Goal: Task Accomplishment & Management: Manage account settings

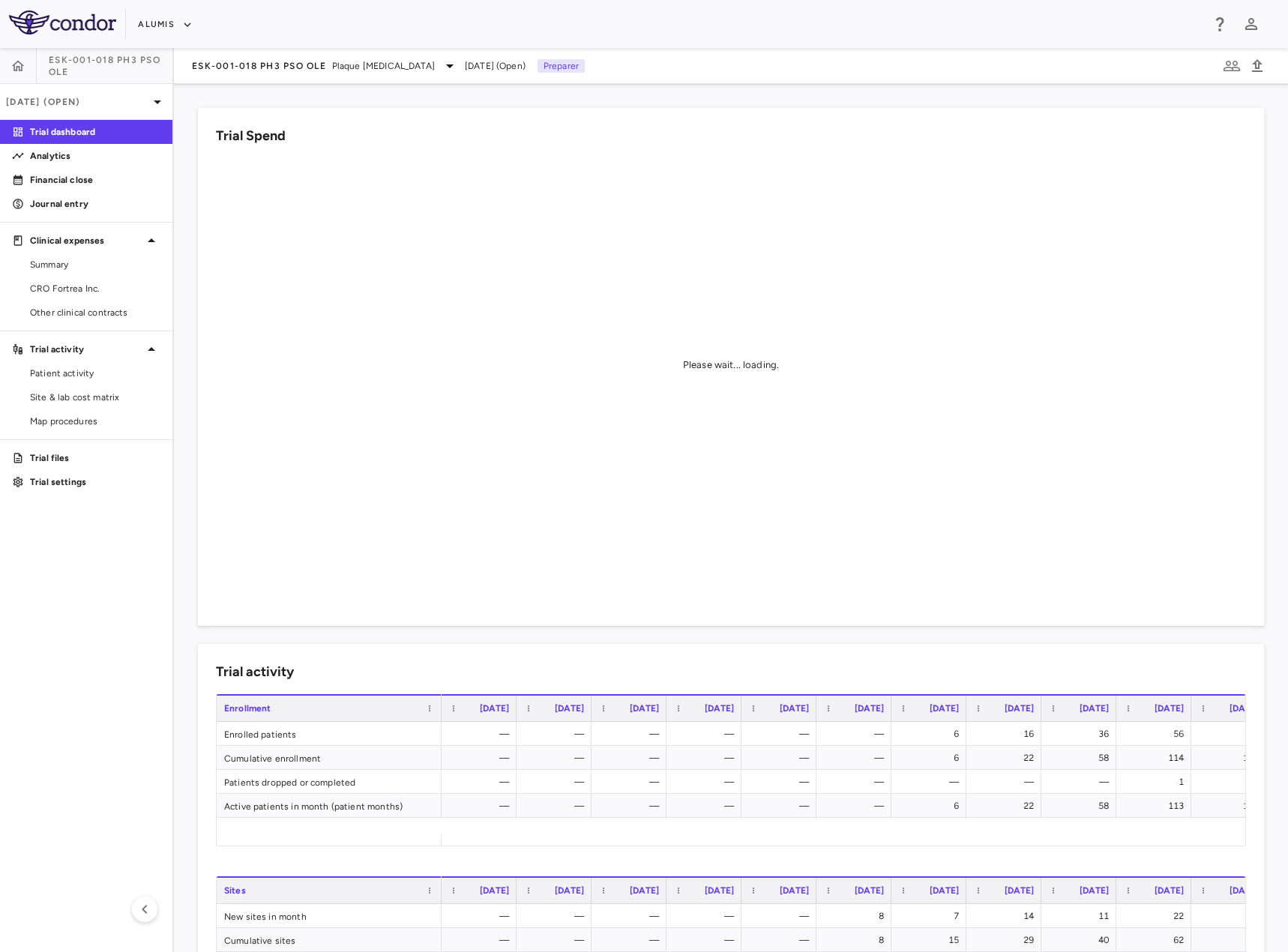
click at [90, 64] on span "ESK-001-018 Ph3 PsO OLE" at bounding box center [110, 66] width 123 height 24
click at [87, 277] on div "CRO Fortrea Inc." at bounding box center [86, 289] width 173 height 24
click at [84, 288] on span "CRO Fortrea Inc." at bounding box center [95, 289] width 130 height 14
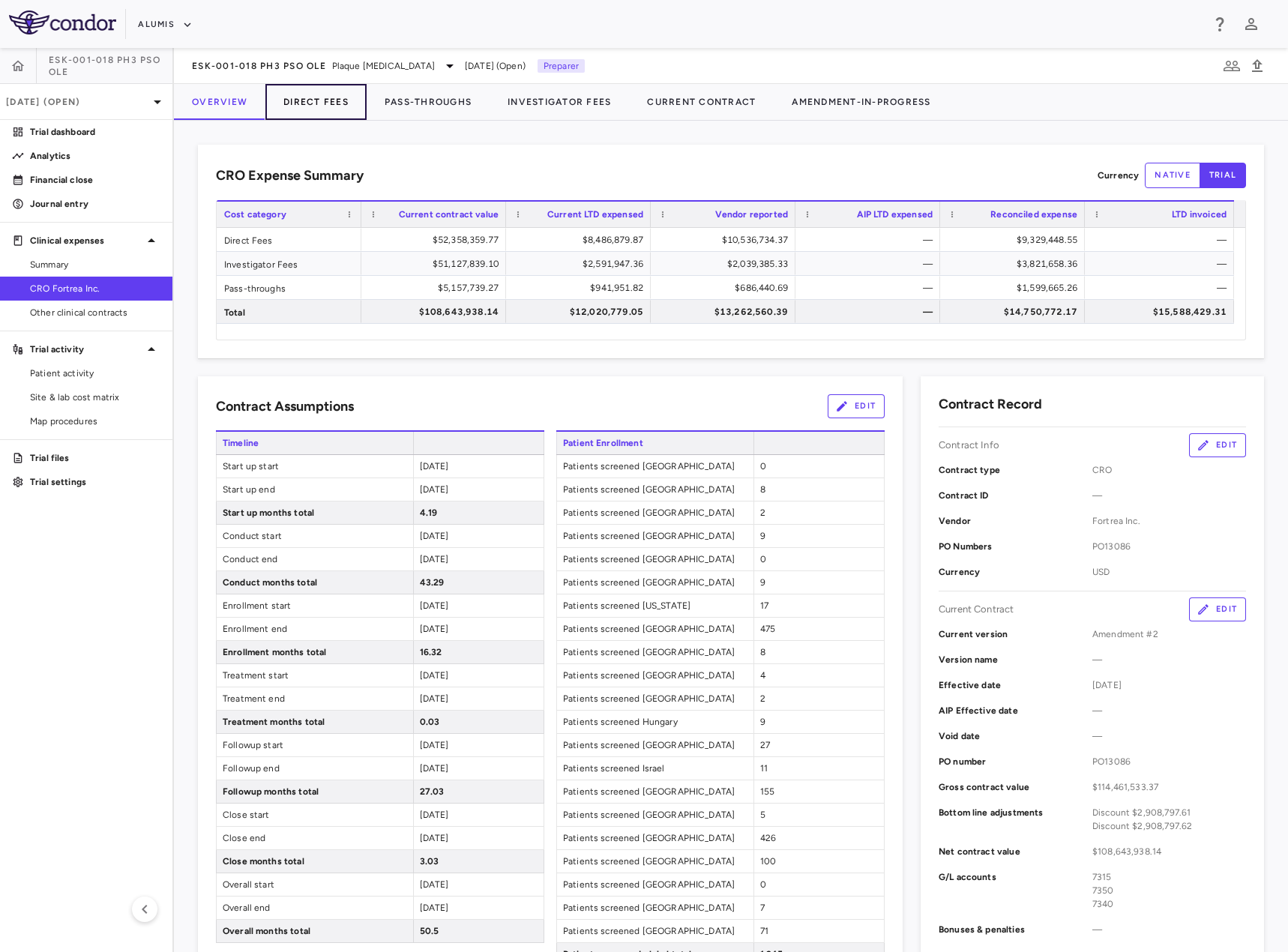
click at [319, 97] on button "Direct Fees" at bounding box center [316, 101] width 101 height 36
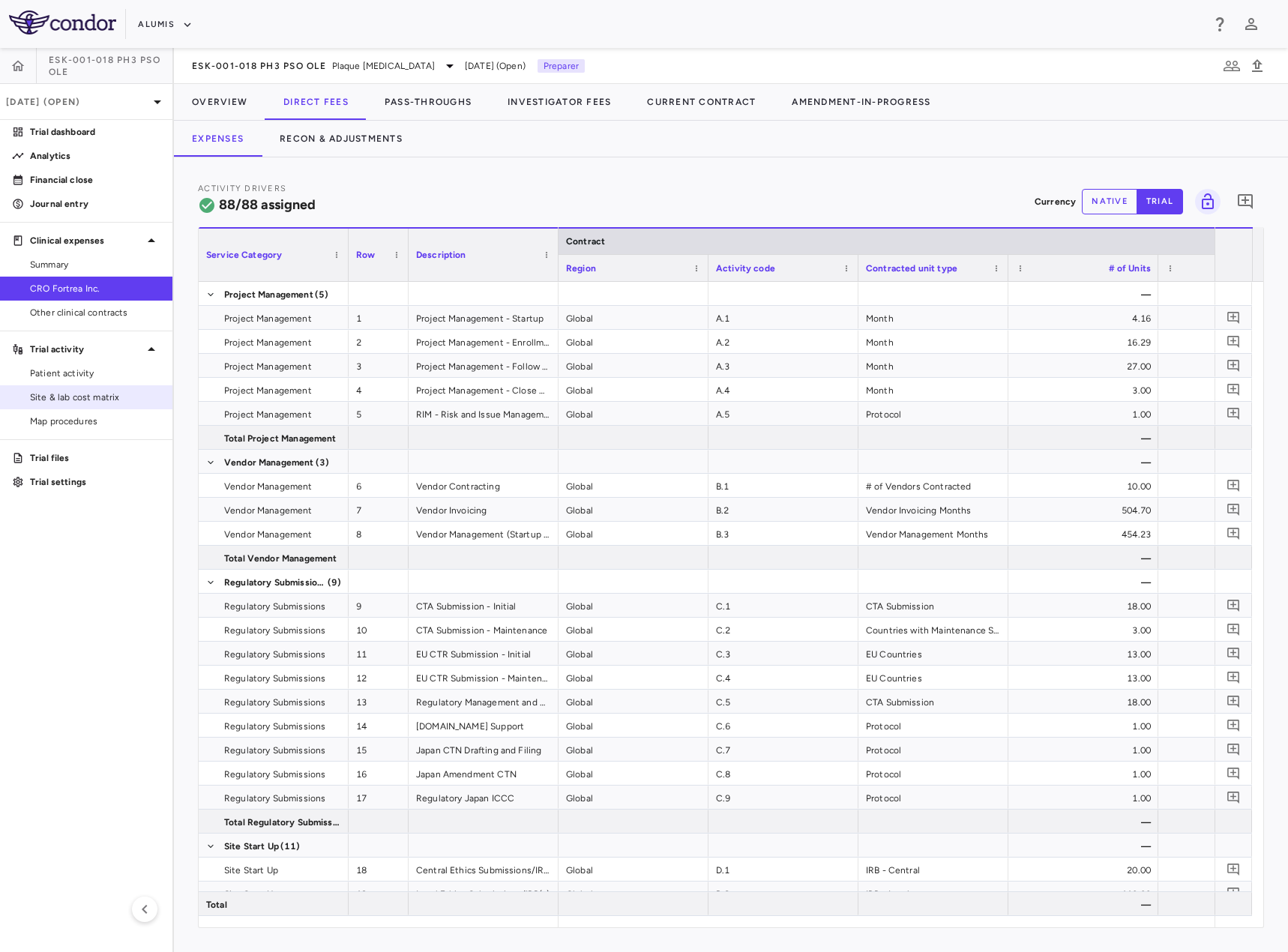
click at [74, 393] on span "Site & lab cost matrix" at bounding box center [95, 397] width 130 height 14
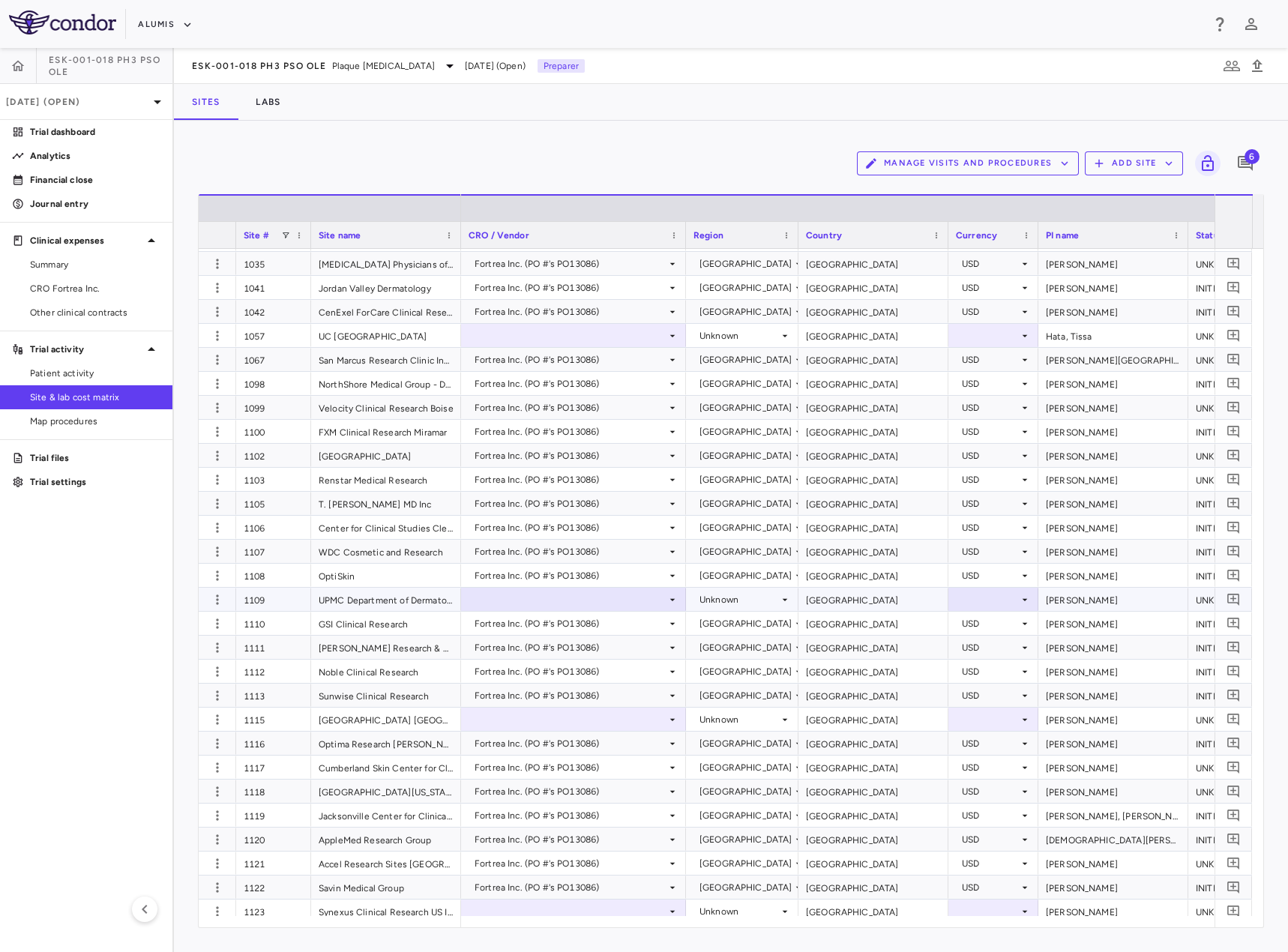
scroll to position [847, 0]
click at [138, 106] on p "Jun 2025 (Open)" at bounding box center [77, 102] width 143 height 14
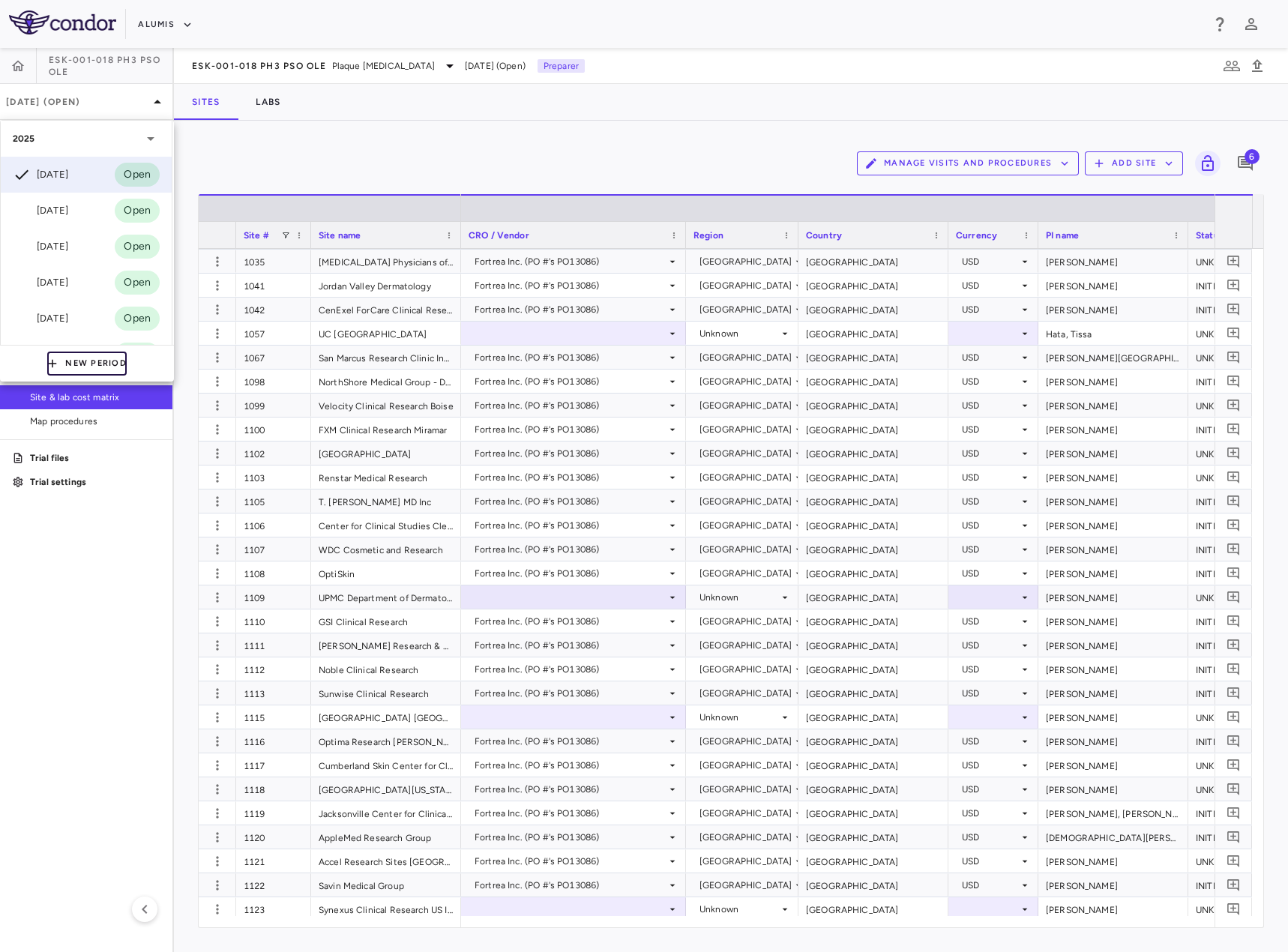
click at [84, 364] on button "New Period" at bounding box center [87, 363] width 80 height 24
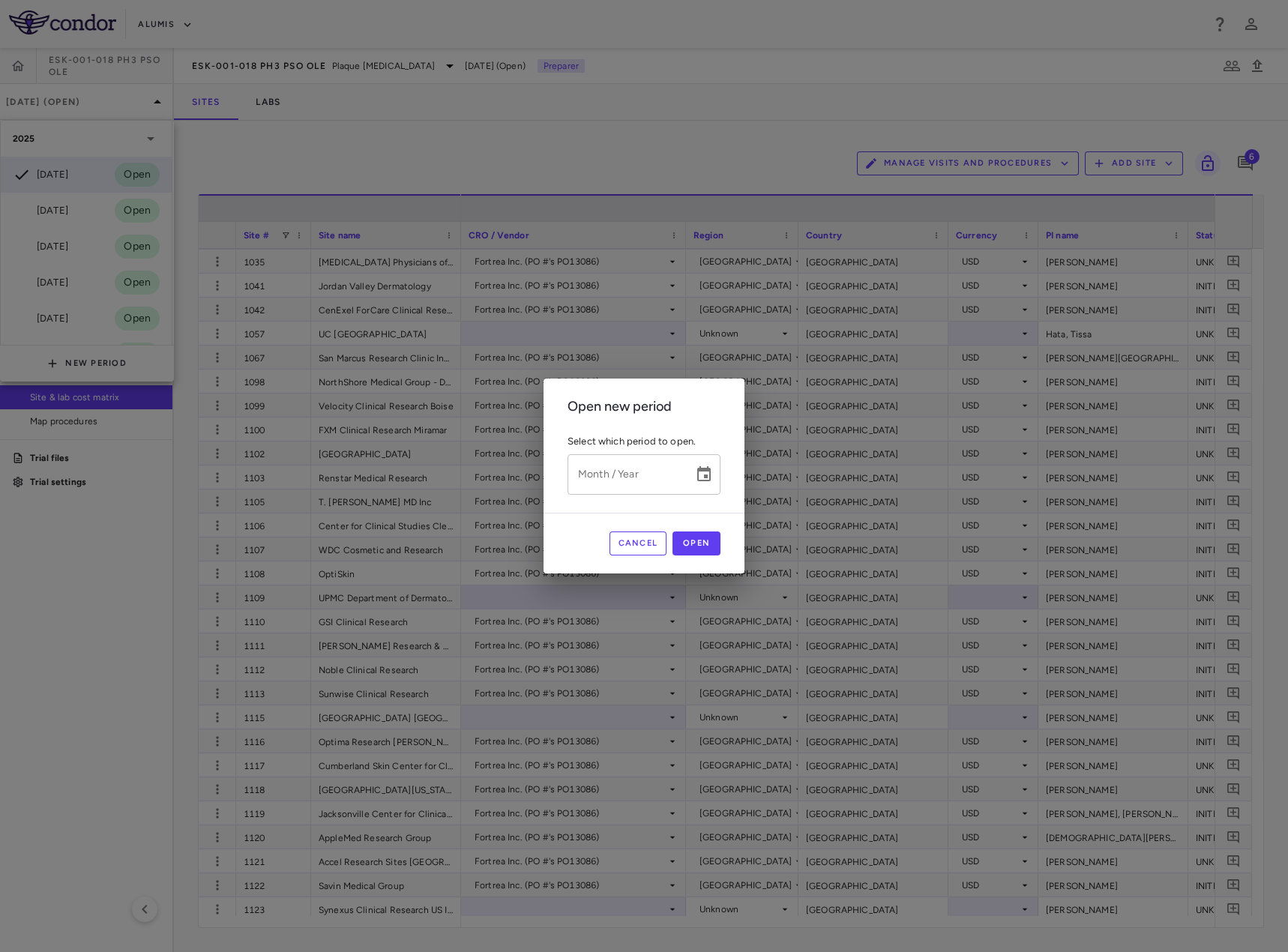
type input "*********"
click at [653, 481] on input "*********" at bounding box center [625, 474] width 116 height 40
click at [707, 475] on icon "Choose date" at bounding box center [704, 474] width 18 height 18
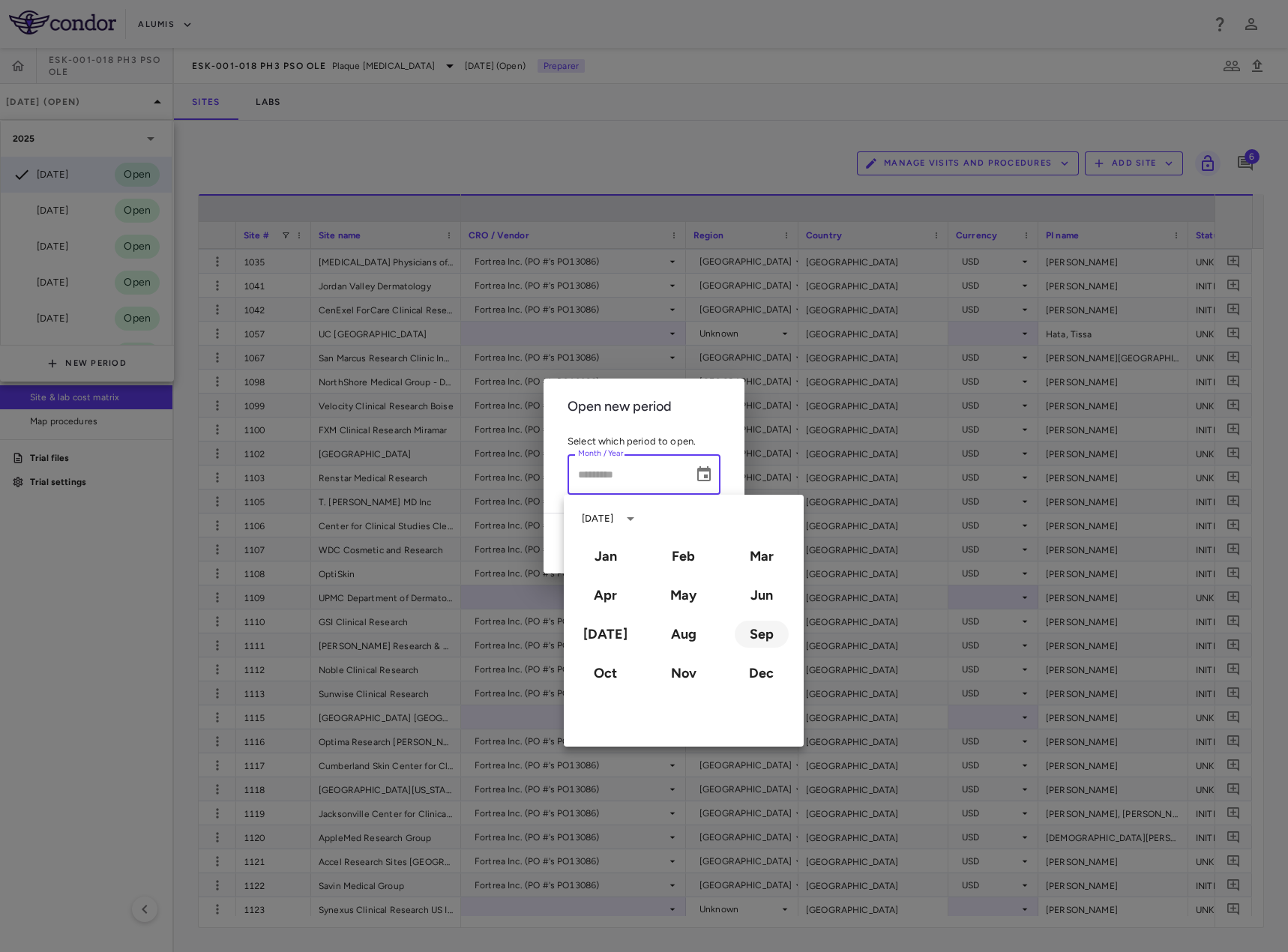
click at [763, 632] on button "Sep" at bounding box center [763, 634] width 54 height 27
type input "**********"
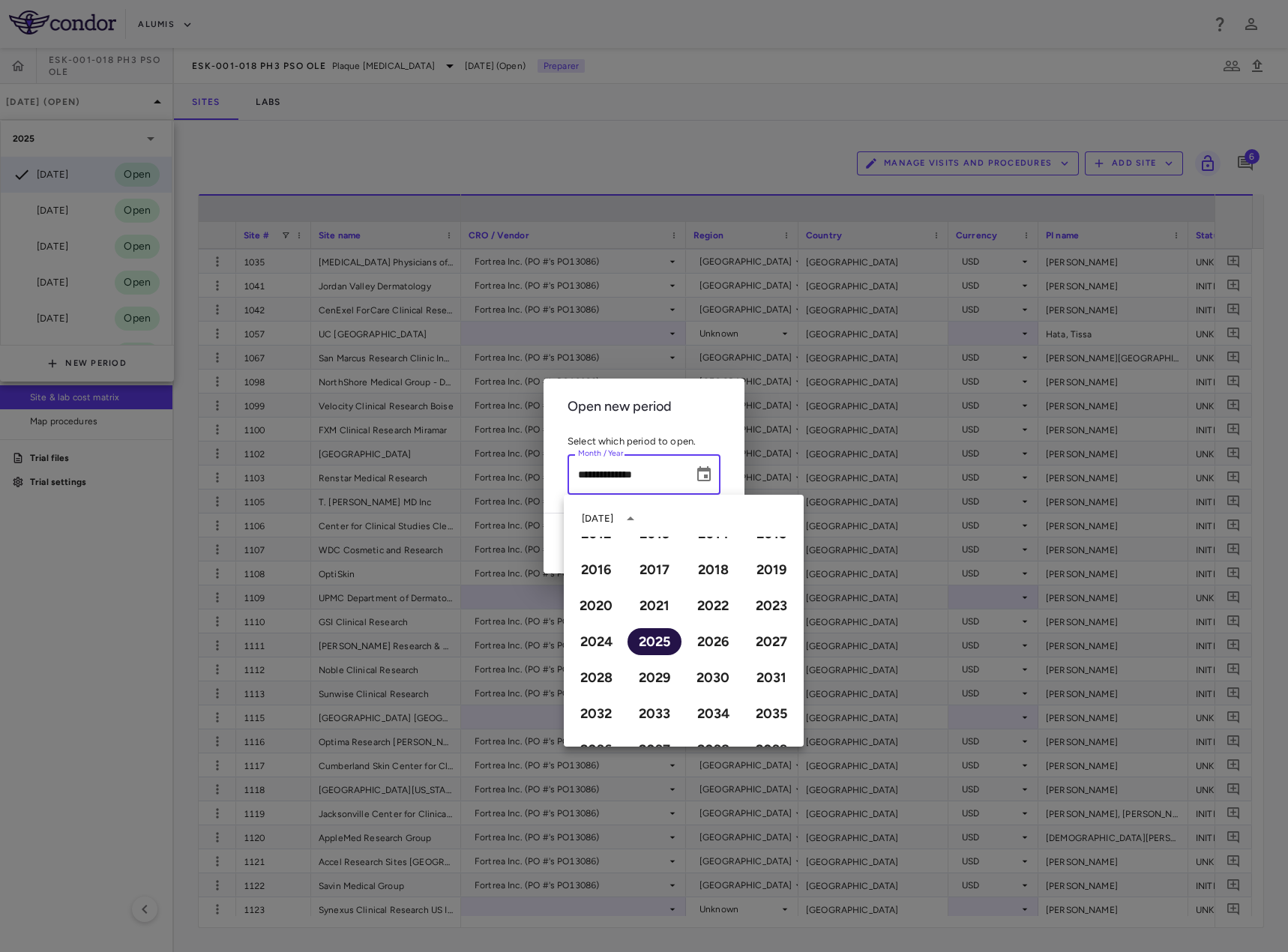
click at [662, 641] on button "2025" at bounding box center [655, 642] width 54 height 27
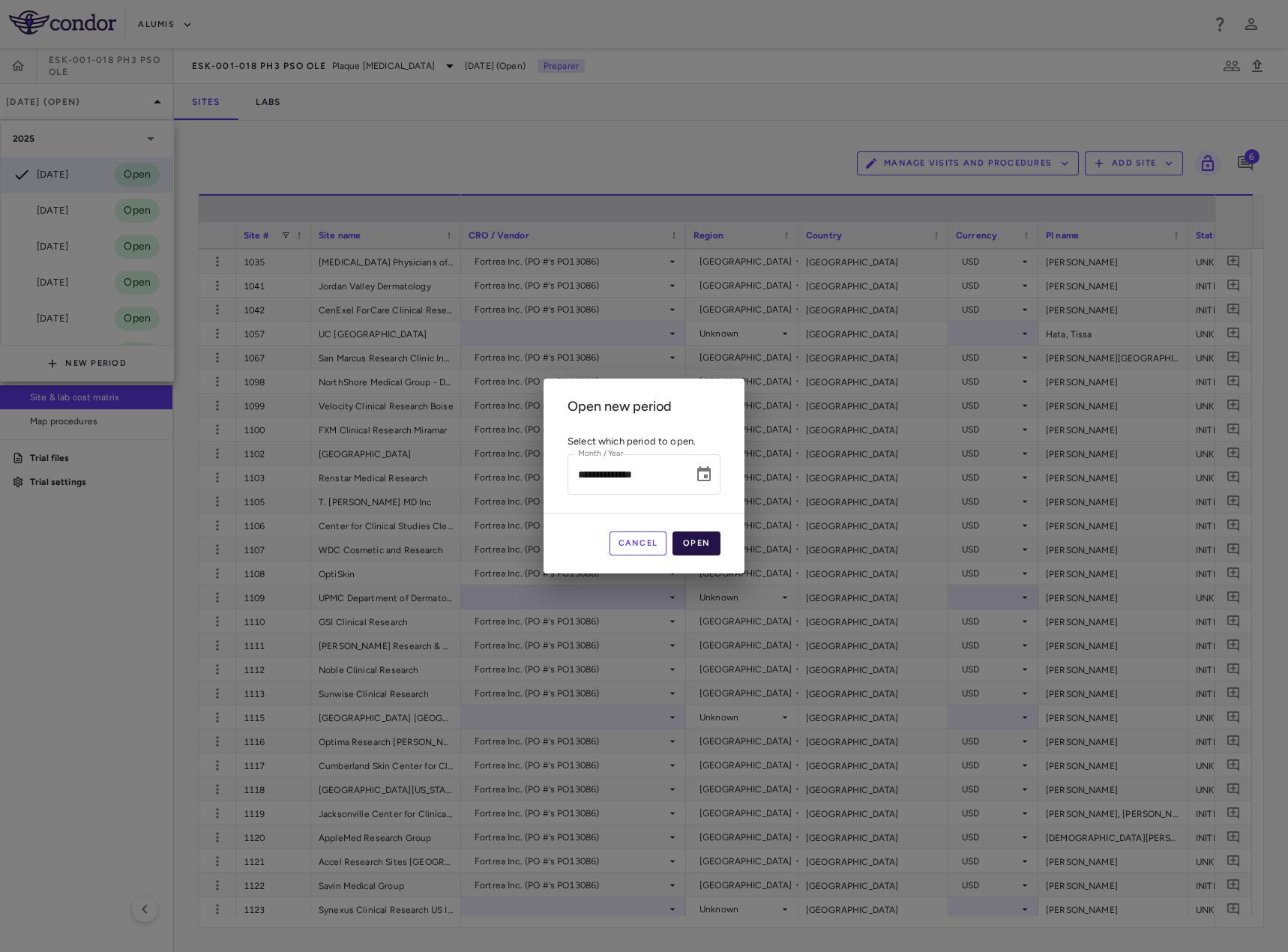
click at [698, 534] on button "Open" at bounding box center [695, 543] width 48 height 24
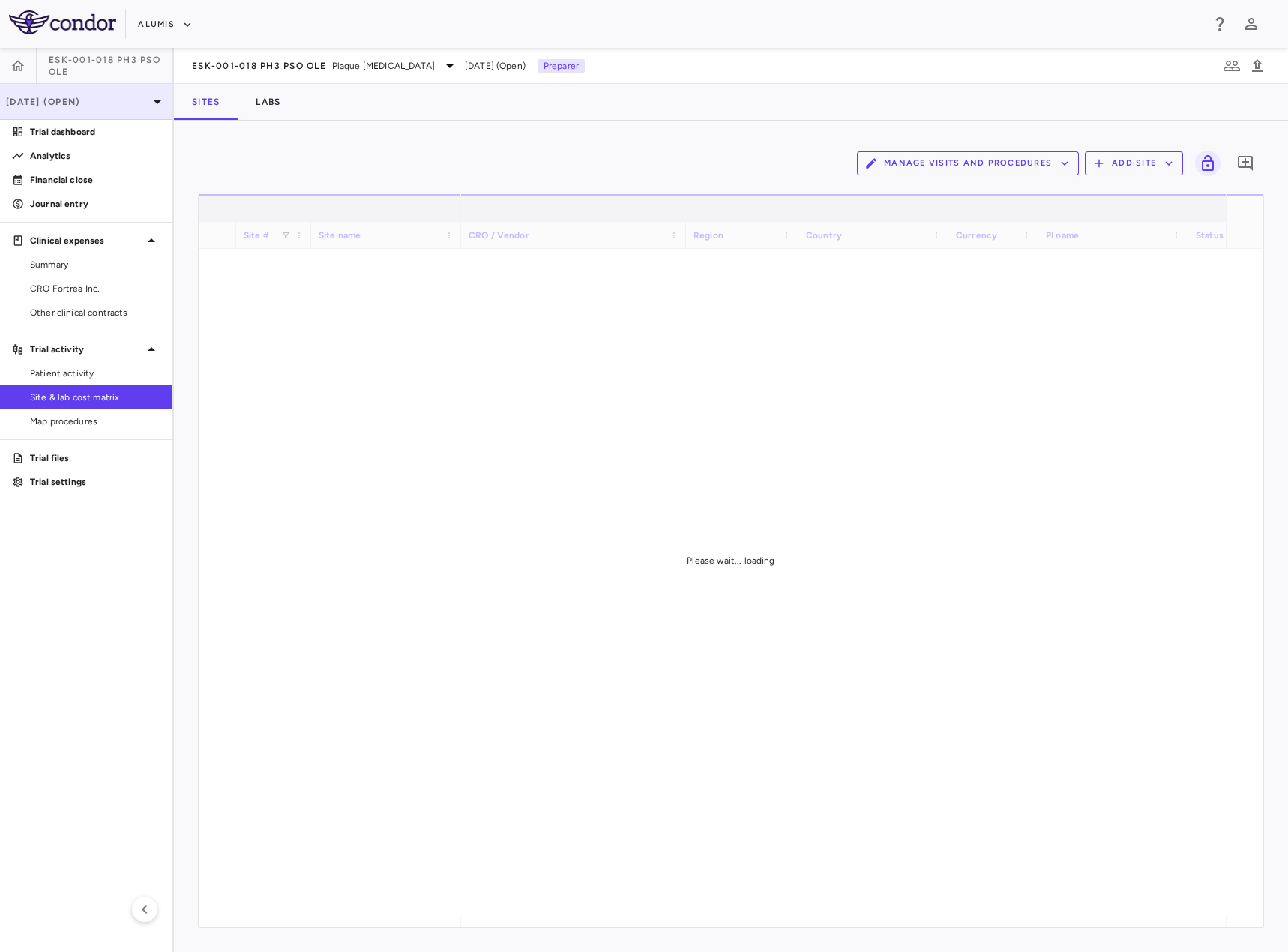
click at [143, 110] on div "Sep 2025 (Open)" at bounding box center [86, 101] width 173 height 36
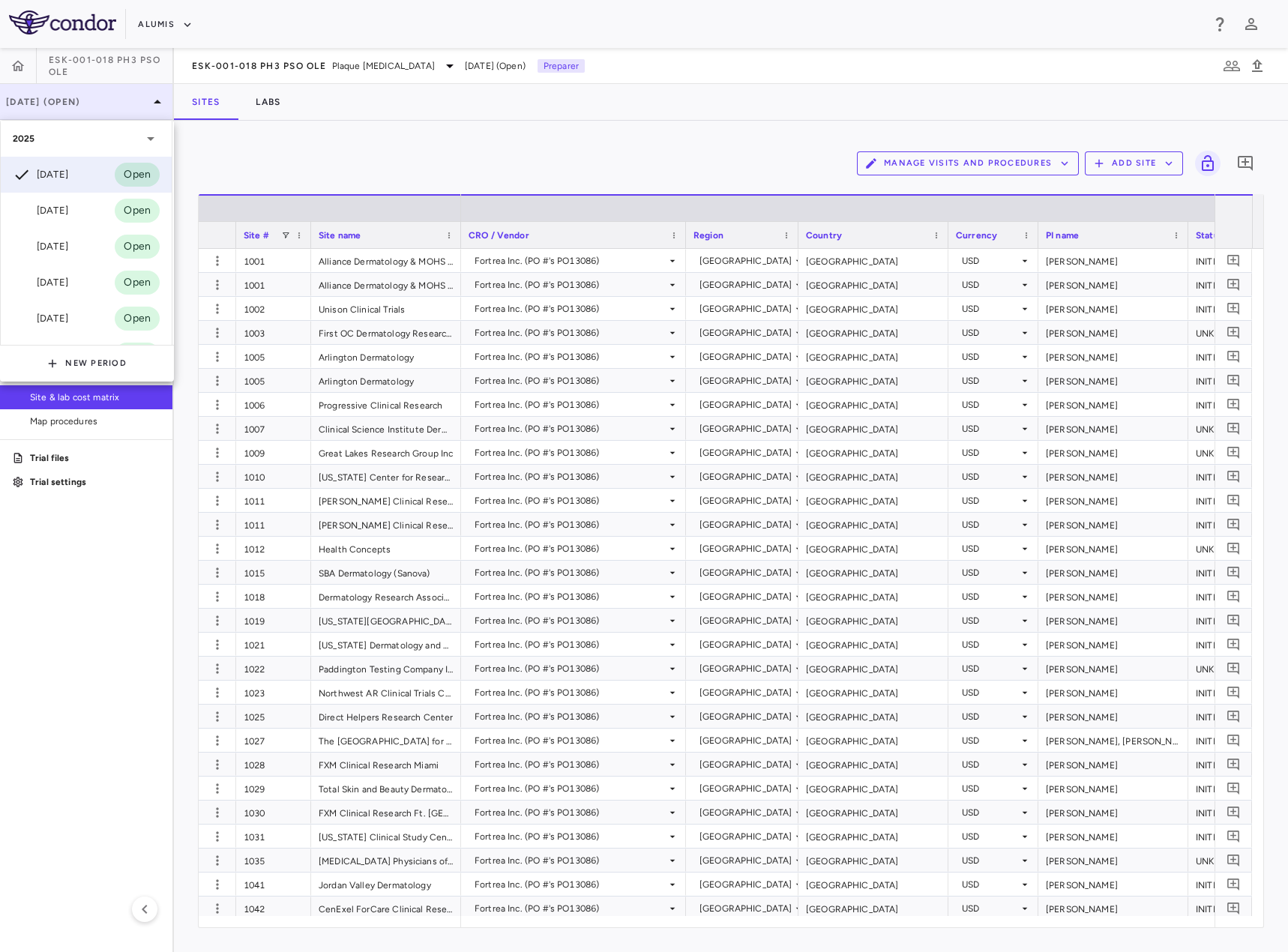
click at [143, 110] on div at bounding box center [644, 476] width 1288 height 952
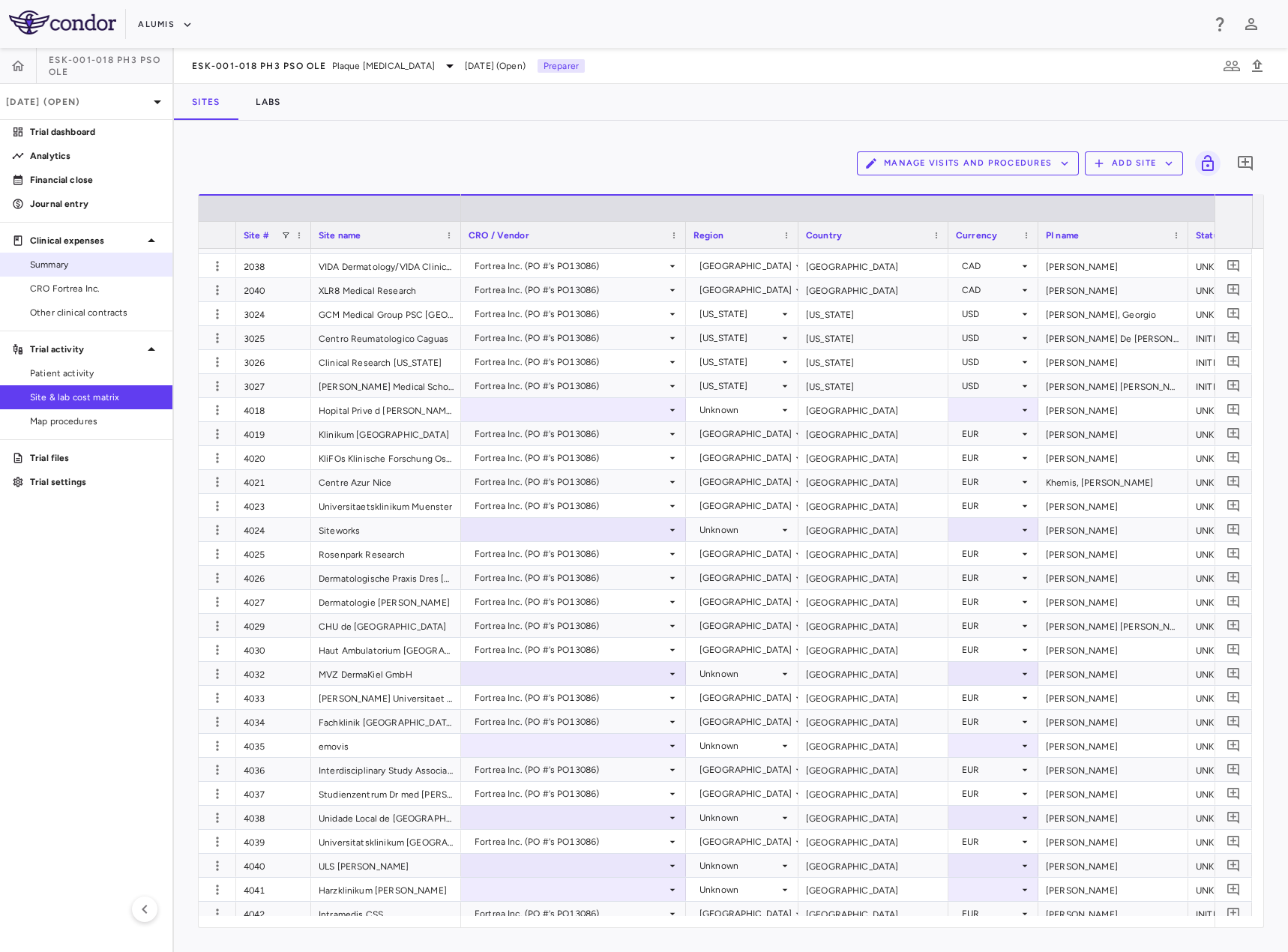
click at [97, 270] on span "Summary" at bounding box center [95, 265] width 130 height 14
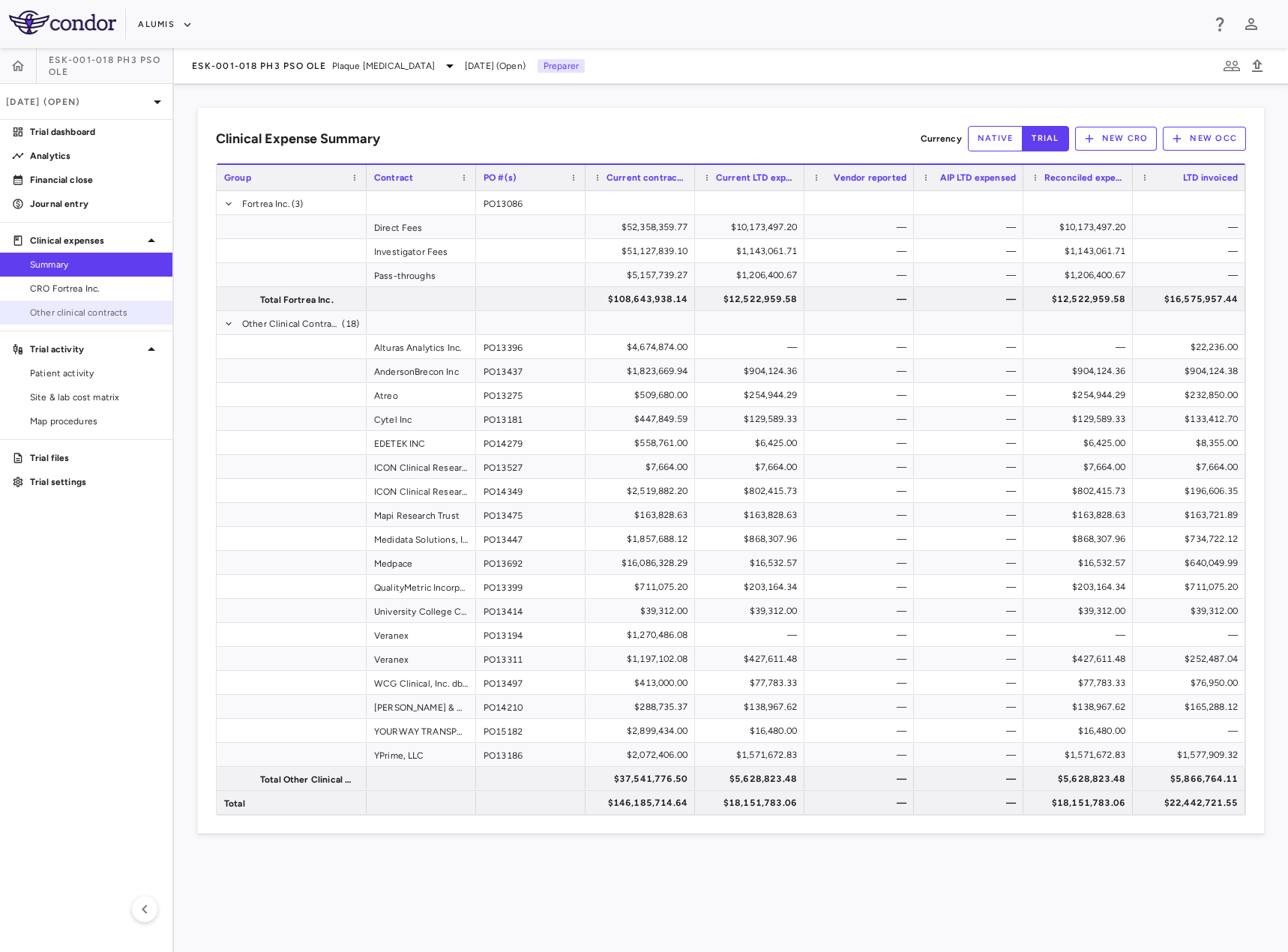
click at [77, 317] on span "Other clinical contracts" at bounding box center [95, 313] width 130 height 14
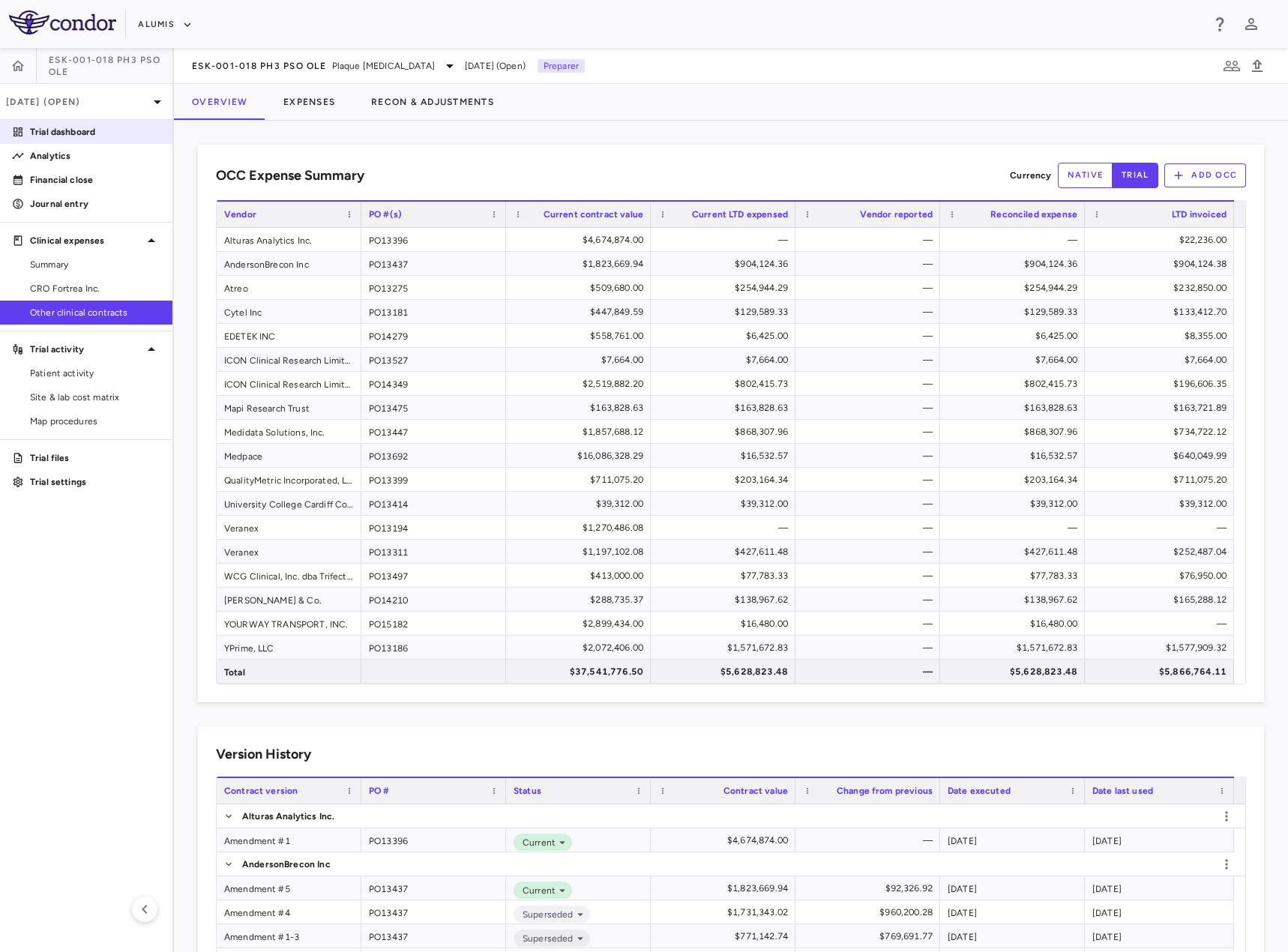
click at [52, 133] on p "Trial dashboard" at bounding box center [95, 132] width 130 height 14
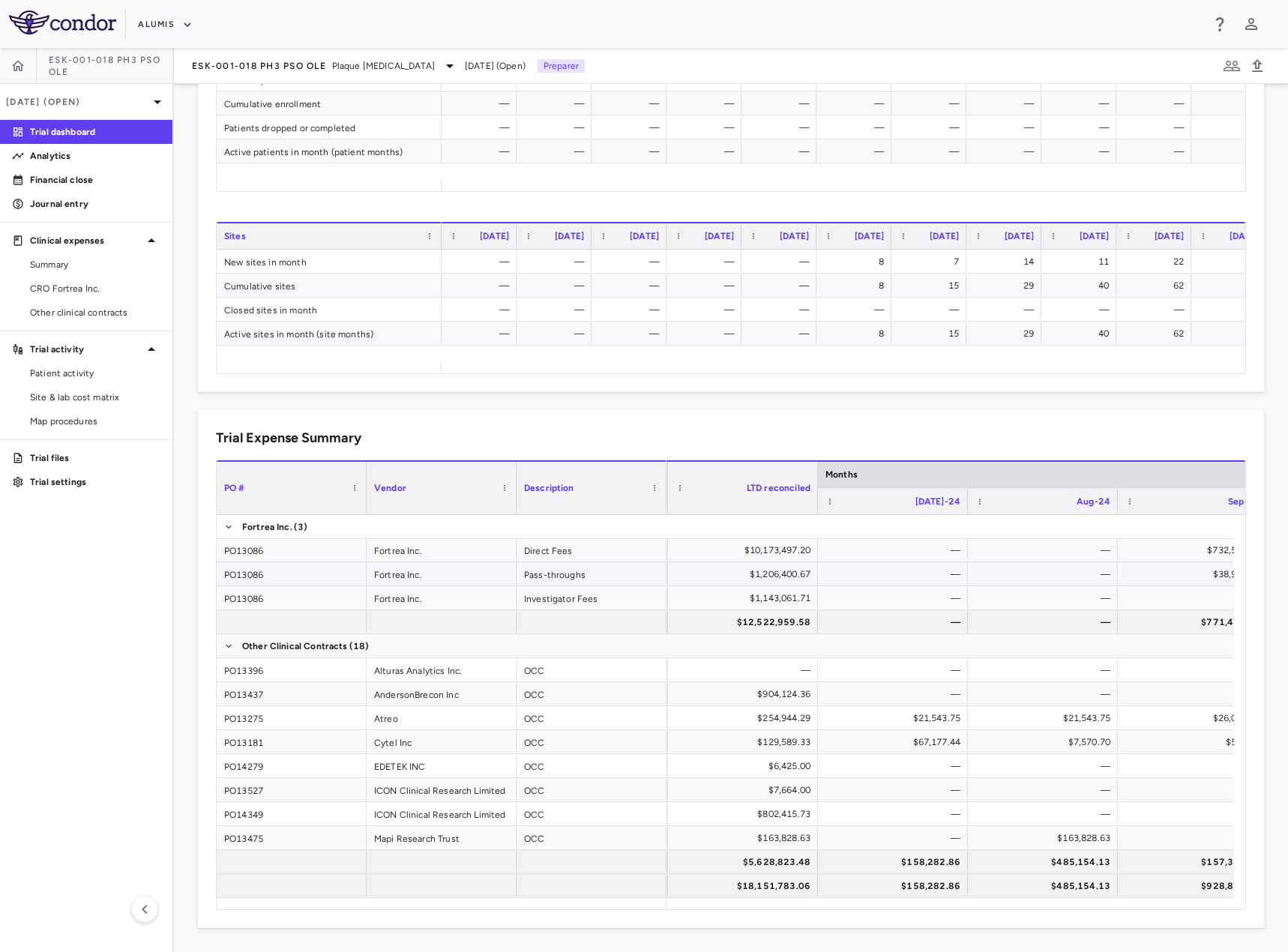
scroll to position [0, 593]
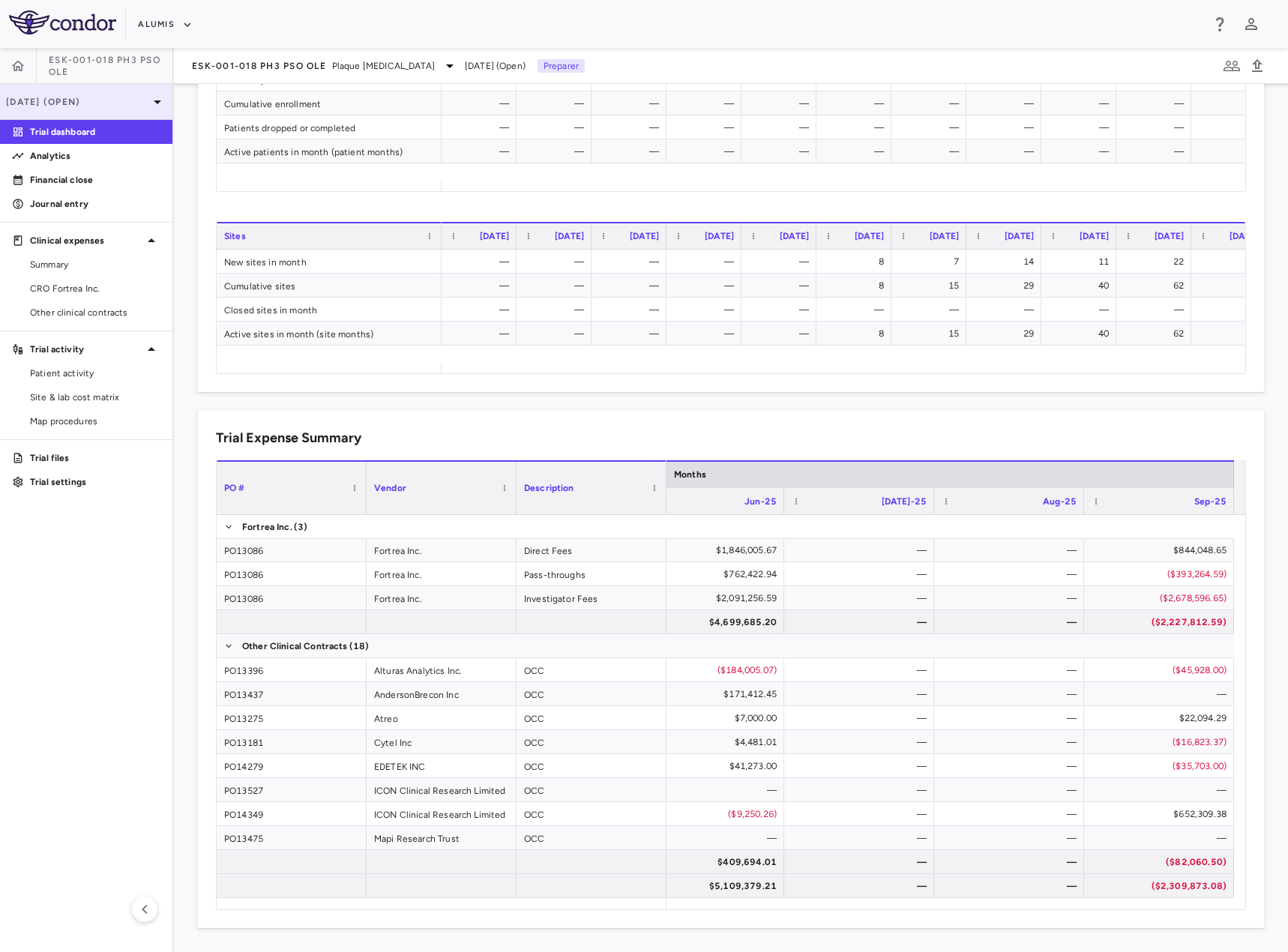
click at [124, 104] on p "Sep 2025 (Open)" at bounding box center [77, 102] width 143 height 14
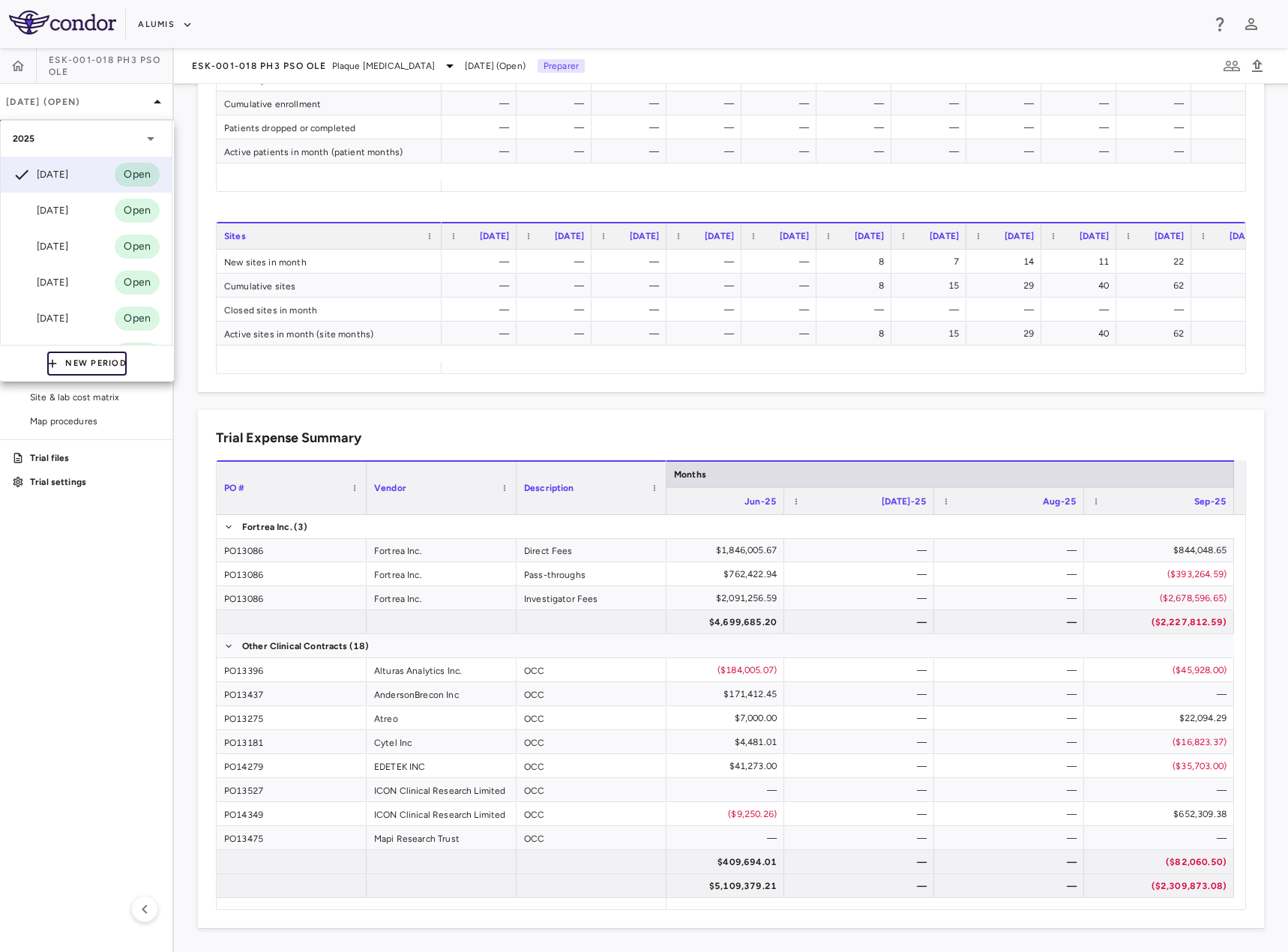
click at [89, 357] on button "New Period" at bounding box center [87, 363] width 80 height 24
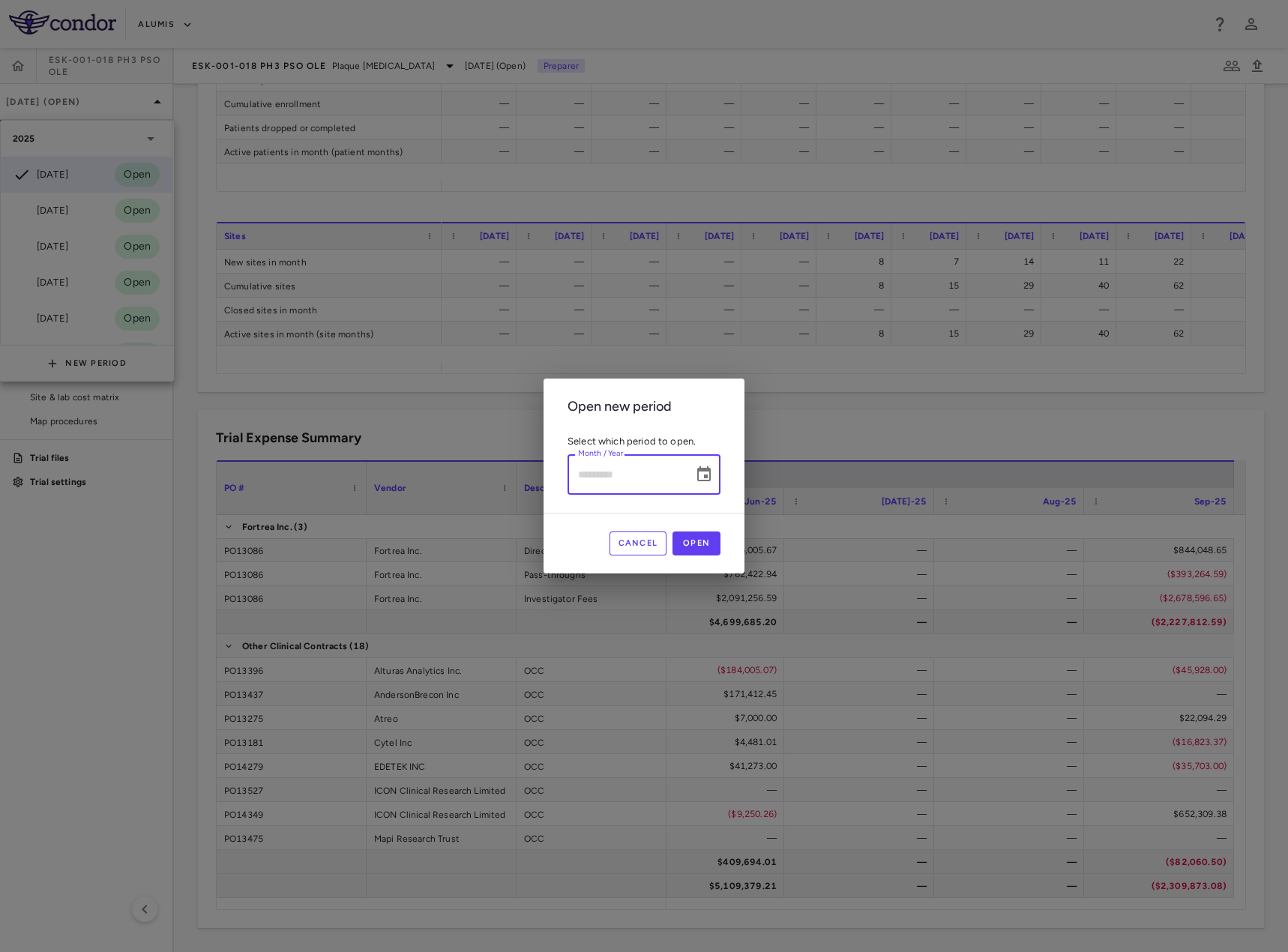
type input "*********"
click at [680, 468] on input "*********" at bounding box center [625, 474] width 116 height 40
click at [706, 472] on icon "Choose date" at bounding box center [704, 473] width 14 height 15
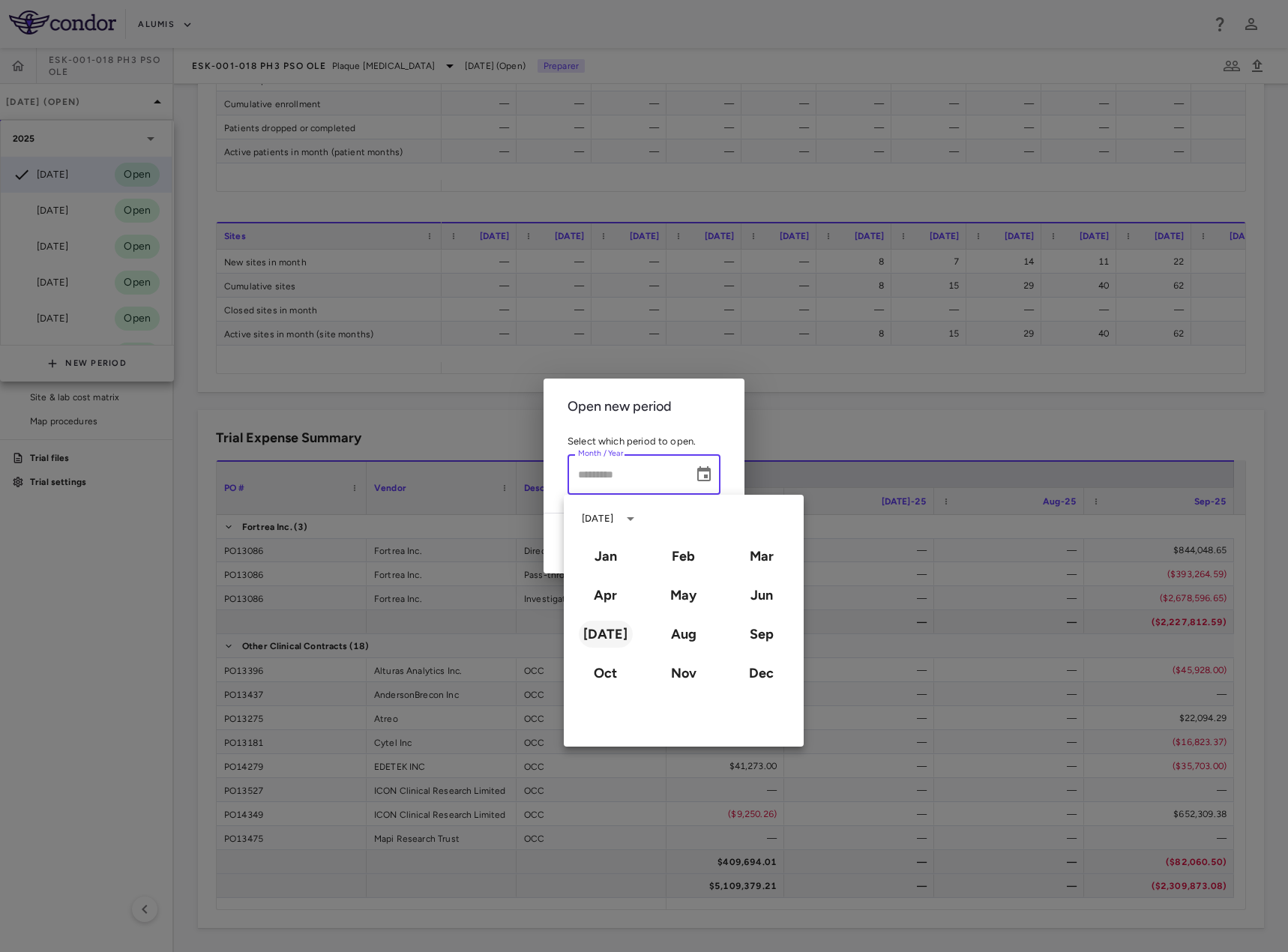
click at [607, 632] on button "Jul" at bounding box center [606, 634] width 54 height 27
type input "*********"
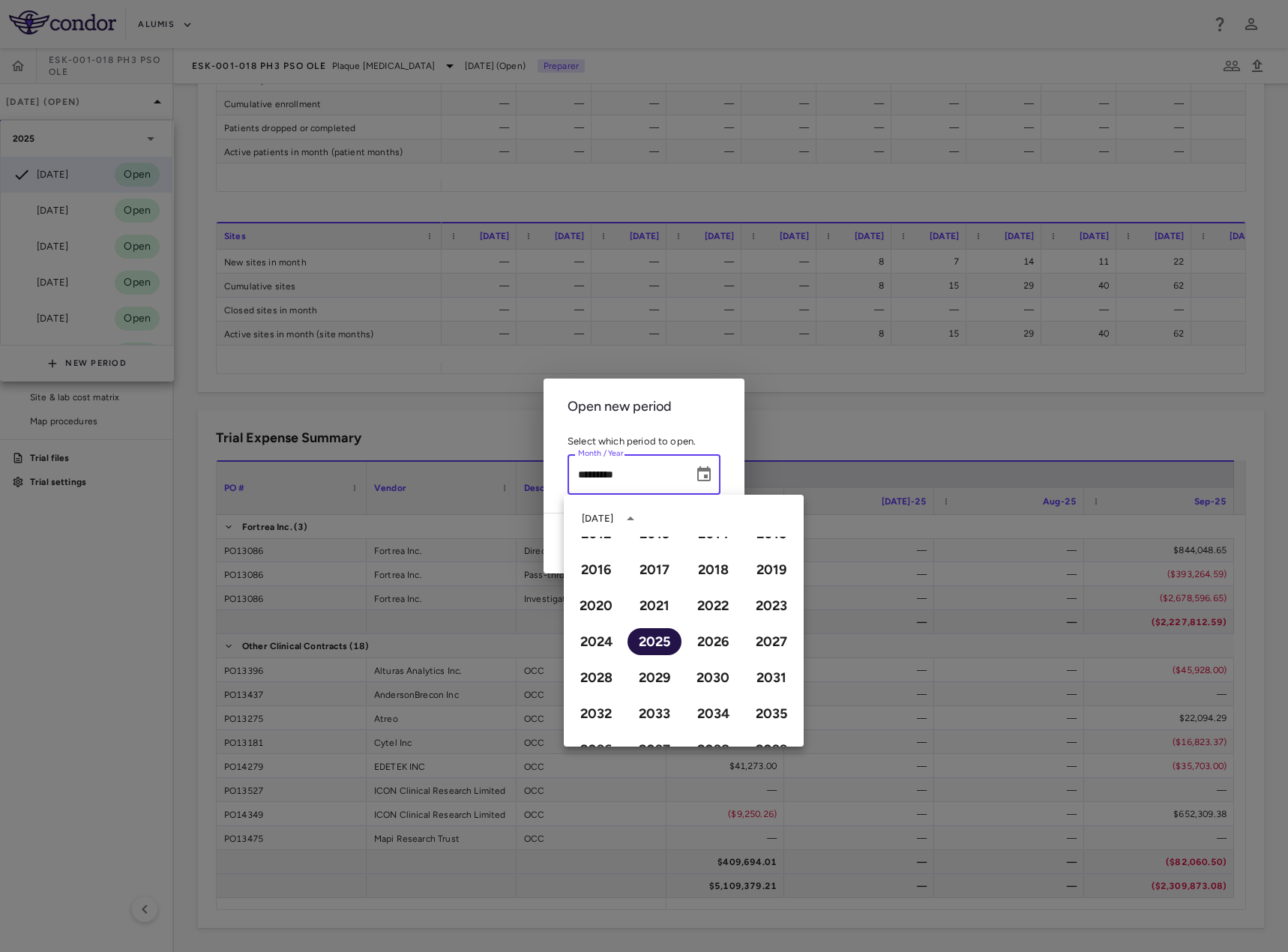
click at [662, 653] on button "2025" at bounding box center [655, 642] width 54 height 27
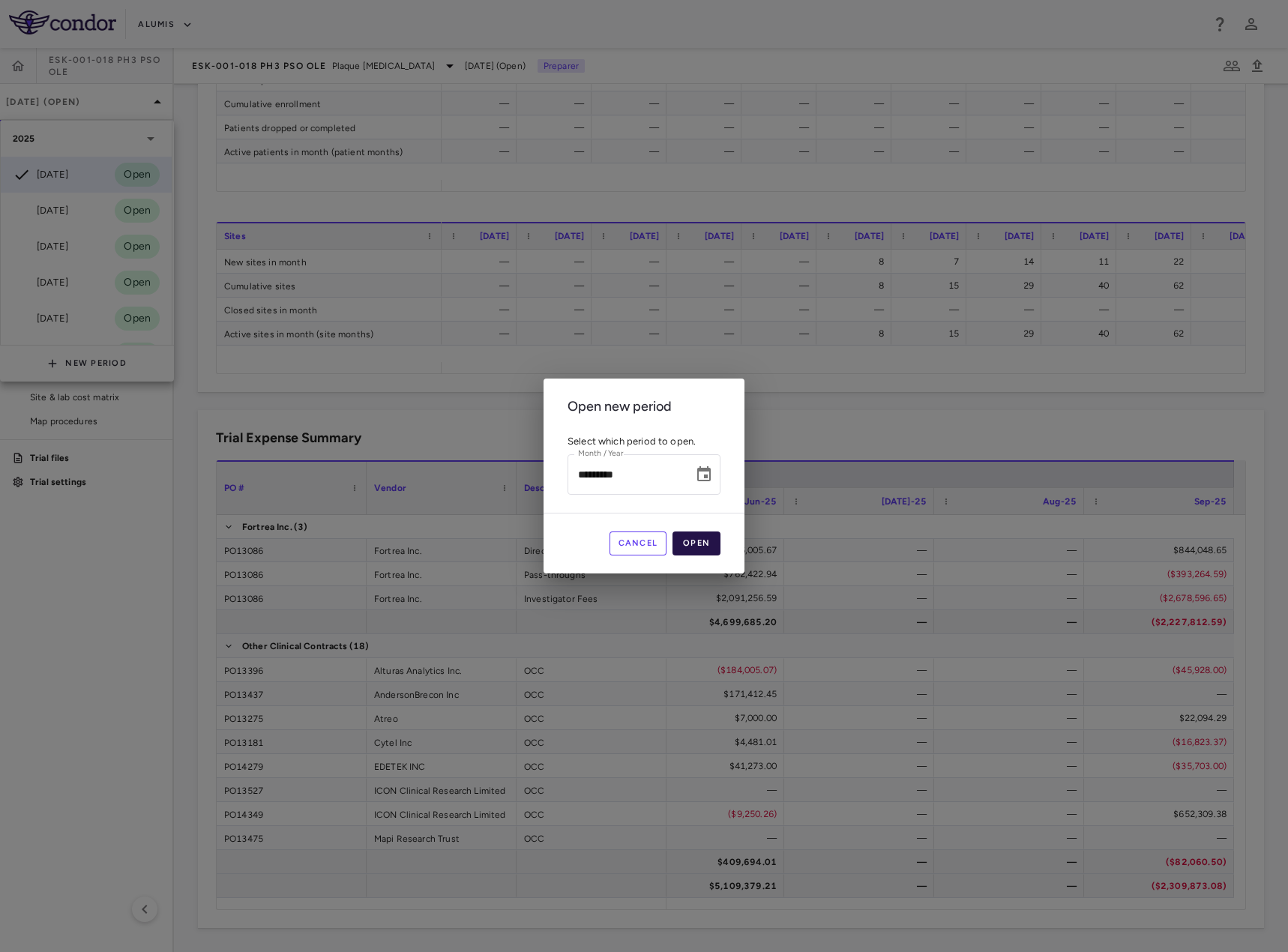
click at [706, 545] on button "Open" at bounding box center [695, 543] width 48 height 24
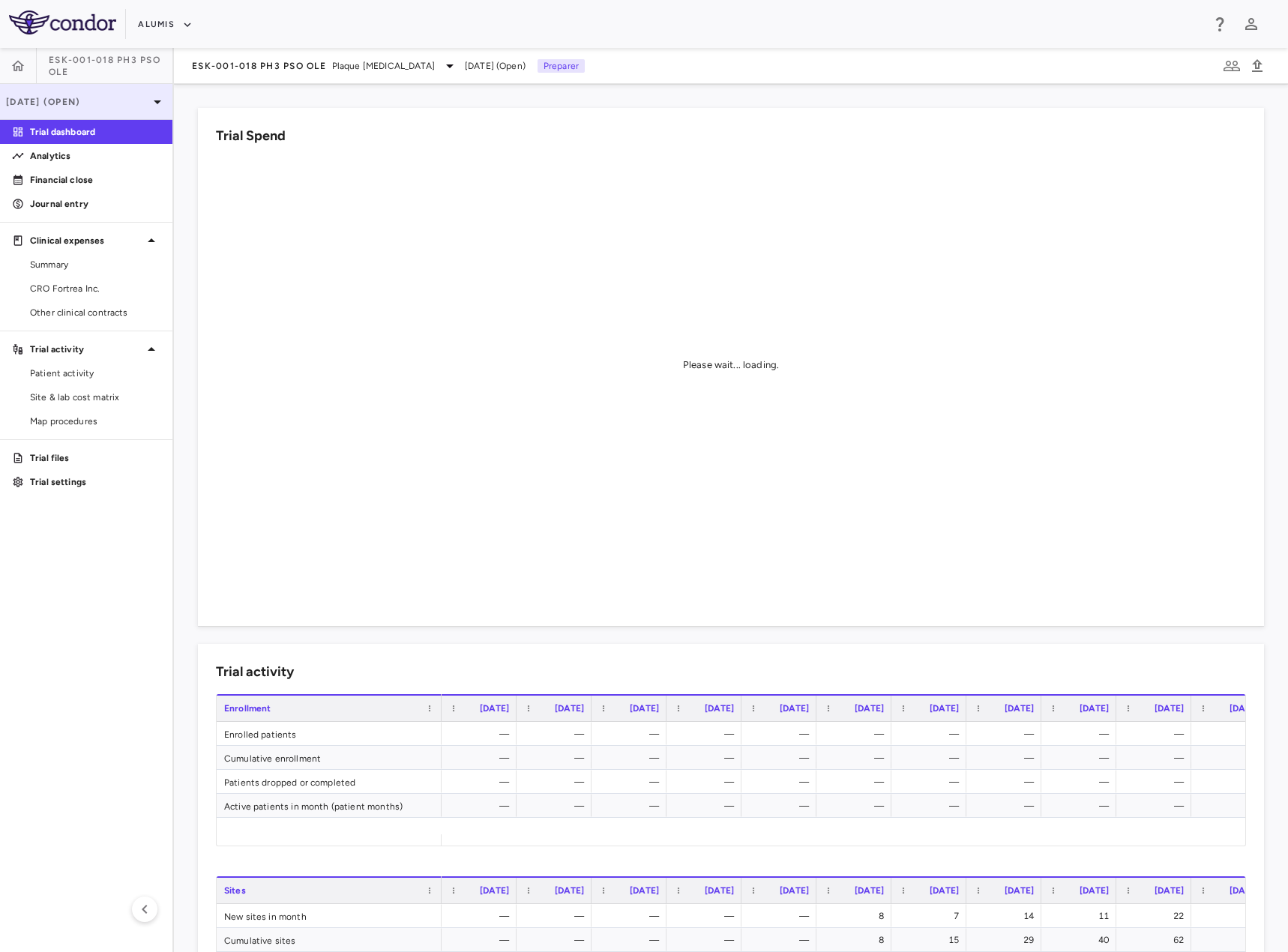
click at [94, 110] on div "Jul 2025 (Open)" at bounding box center [86, 101] width 173 height 36
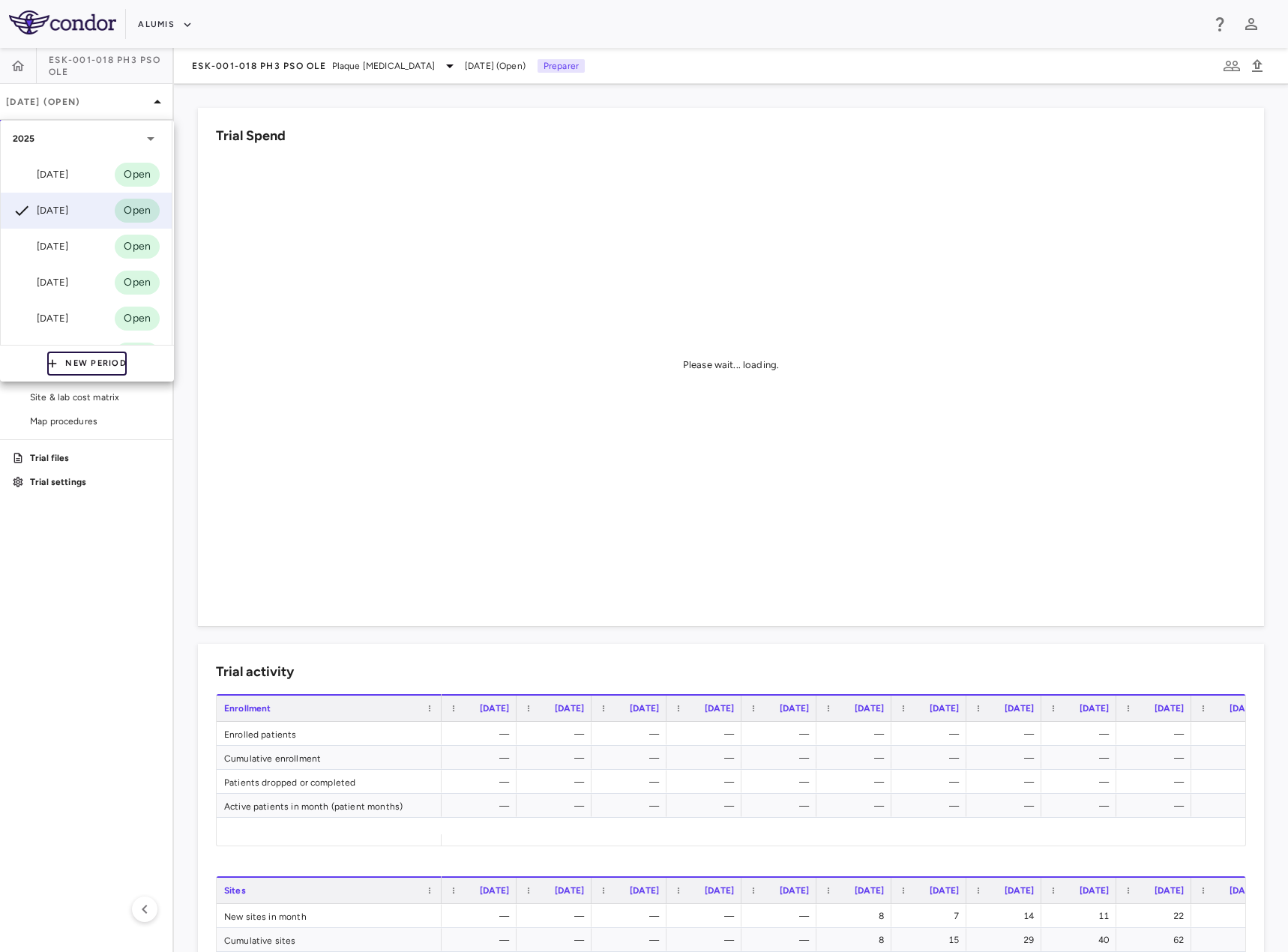
click at [74, 361] on button "New Period" at bounding box center [87, 363] width 80 height 24
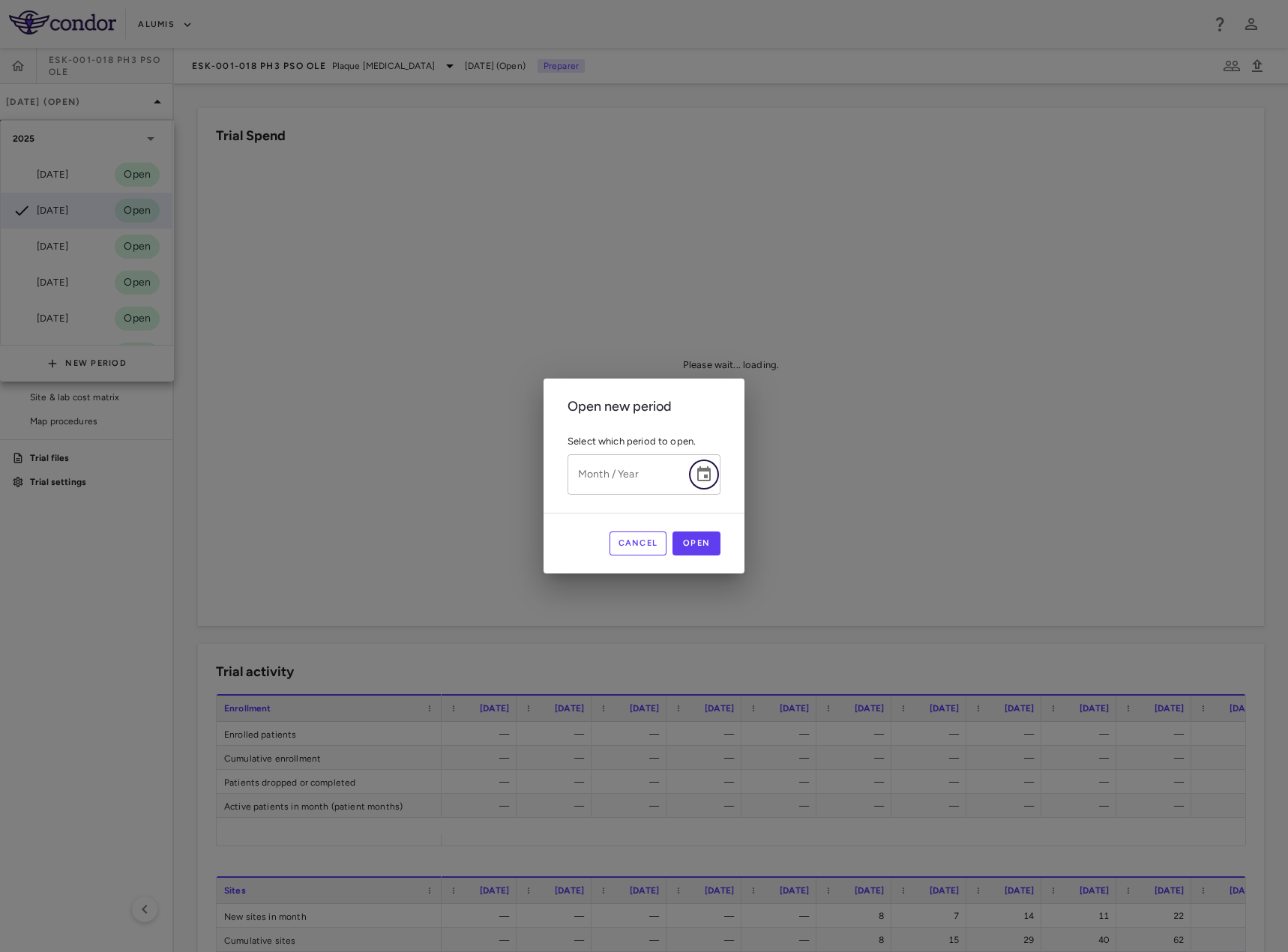
click at [700, 473] on icon "Choose date" at bounding box center [704, 474] width 18 height 18
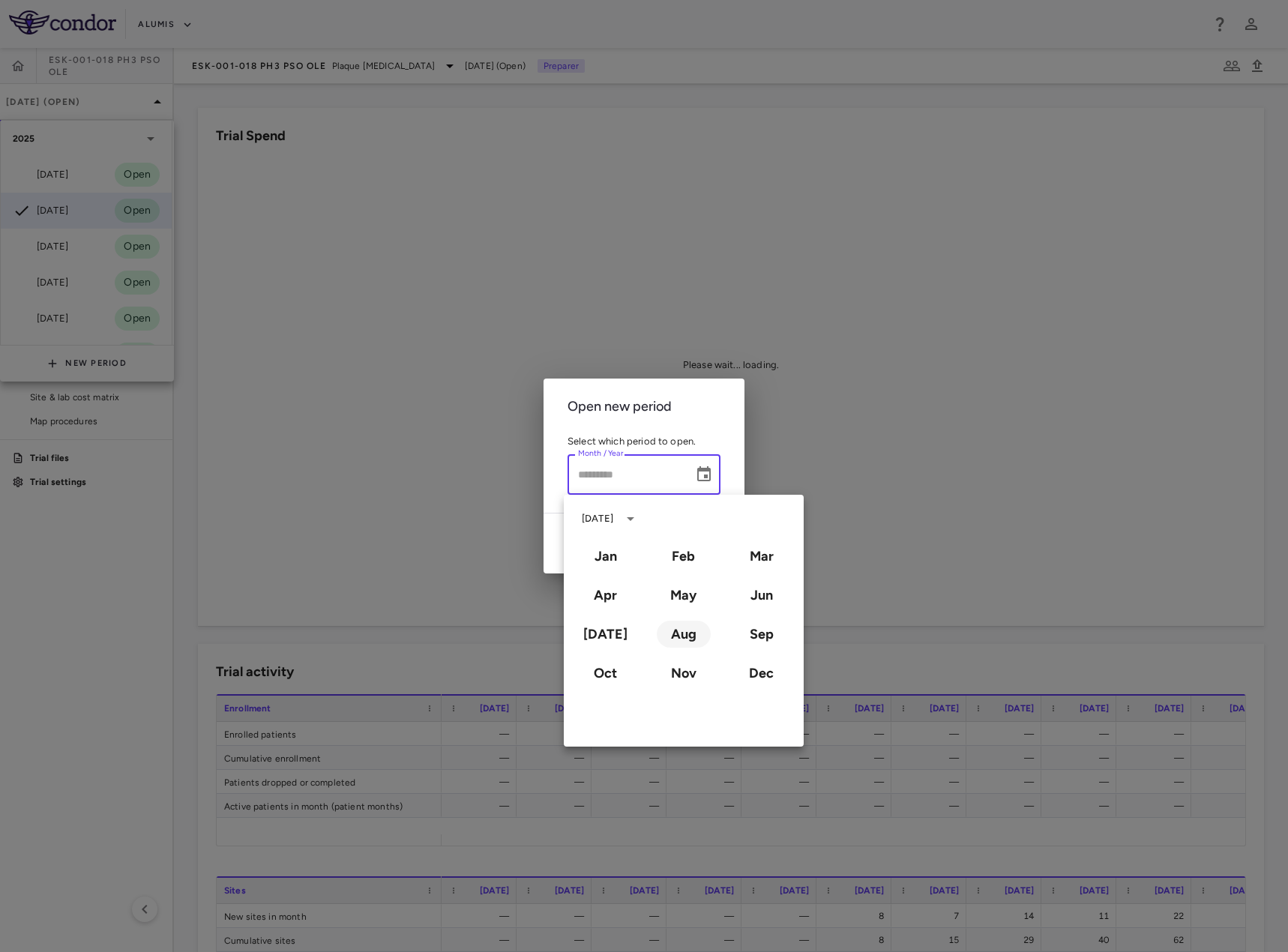
click at [679, 642] on button "Aug" at bounding box center [684, 634] width 54 height 27
type input "**********"
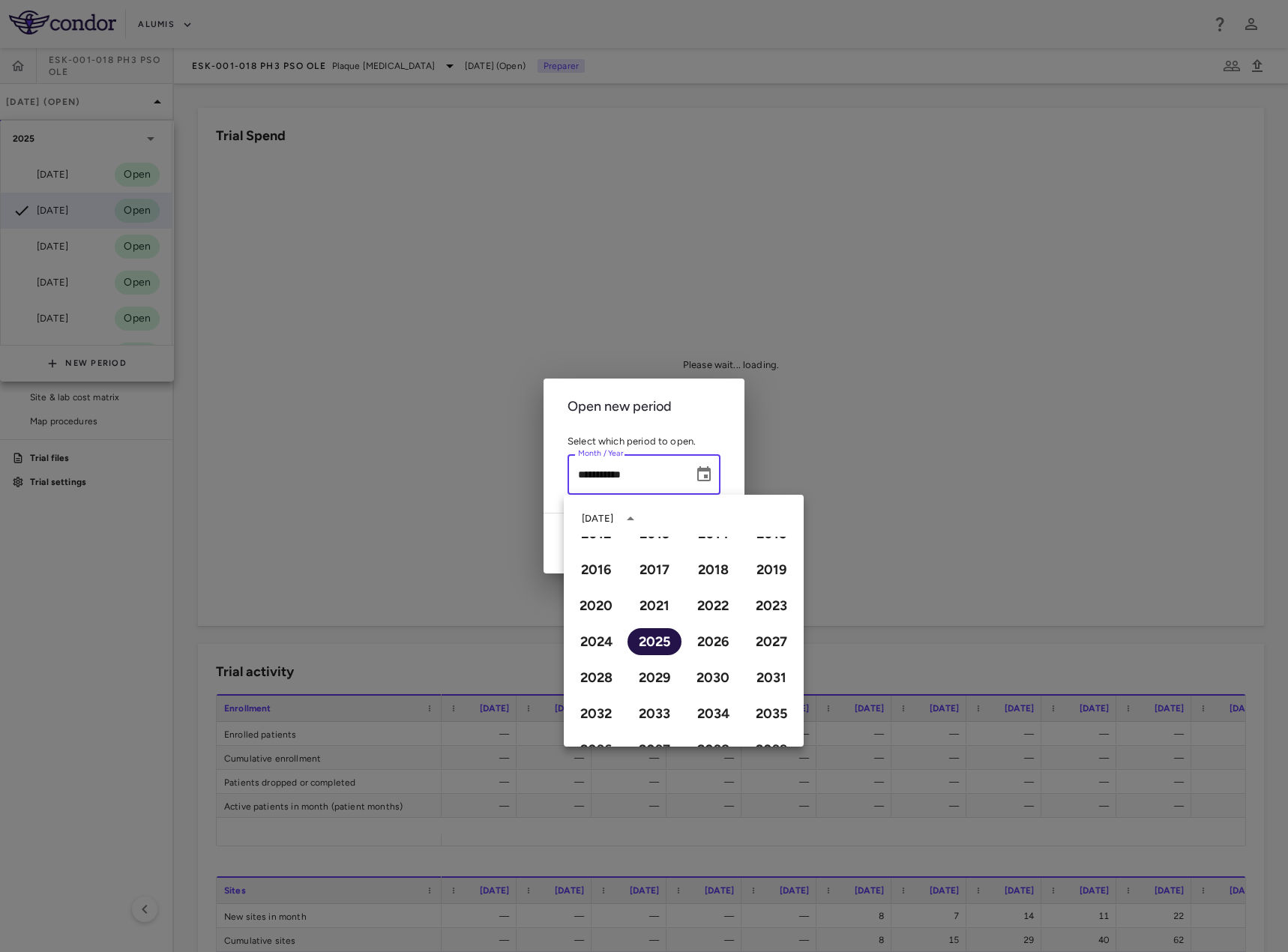
click at [646, 650] on button "2025" at bounding box center [655, 642] width 54 height 27
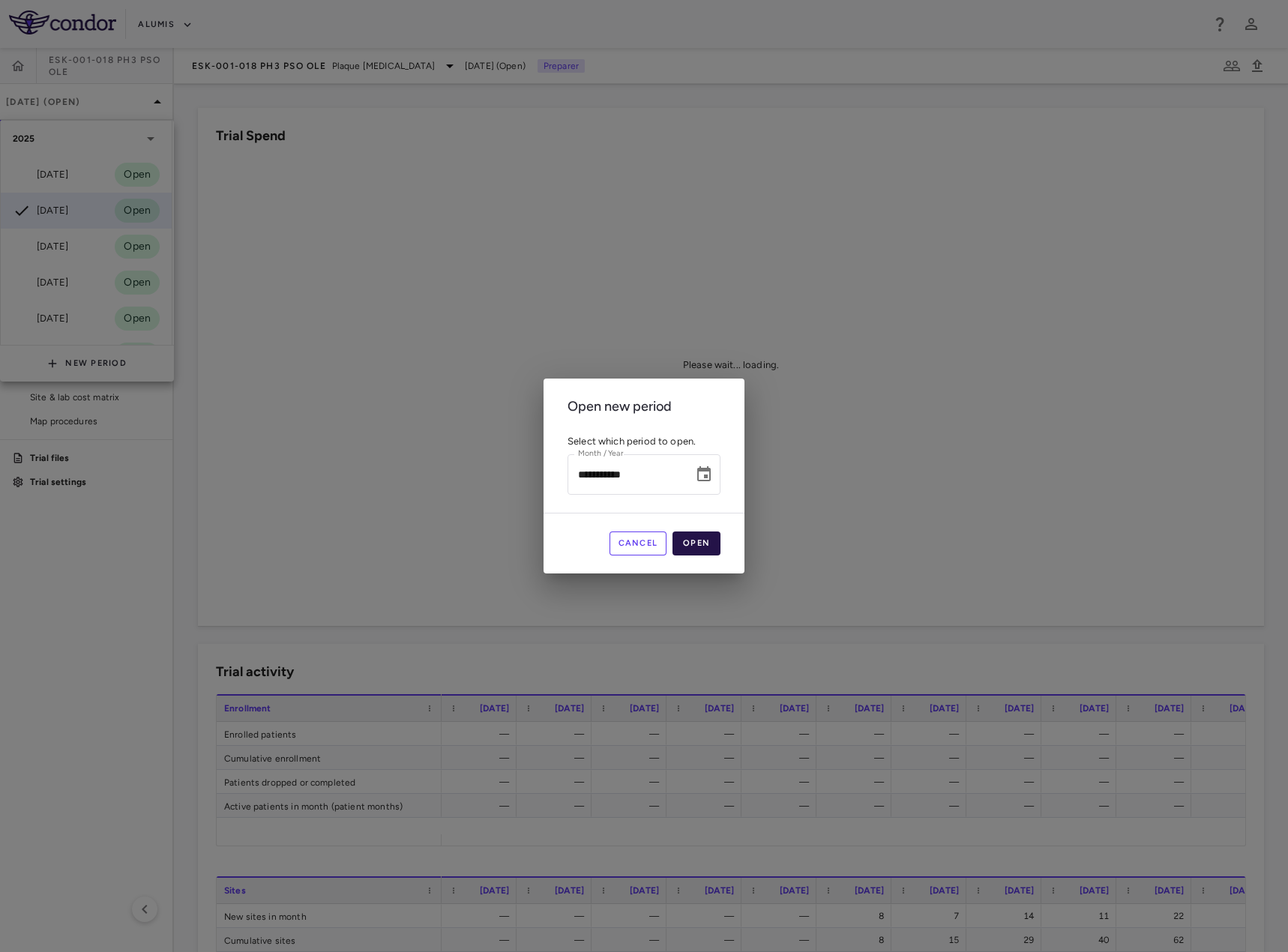
click at [699, 547] on button "Open" at bounding box center [695, 543] width 48 height 24
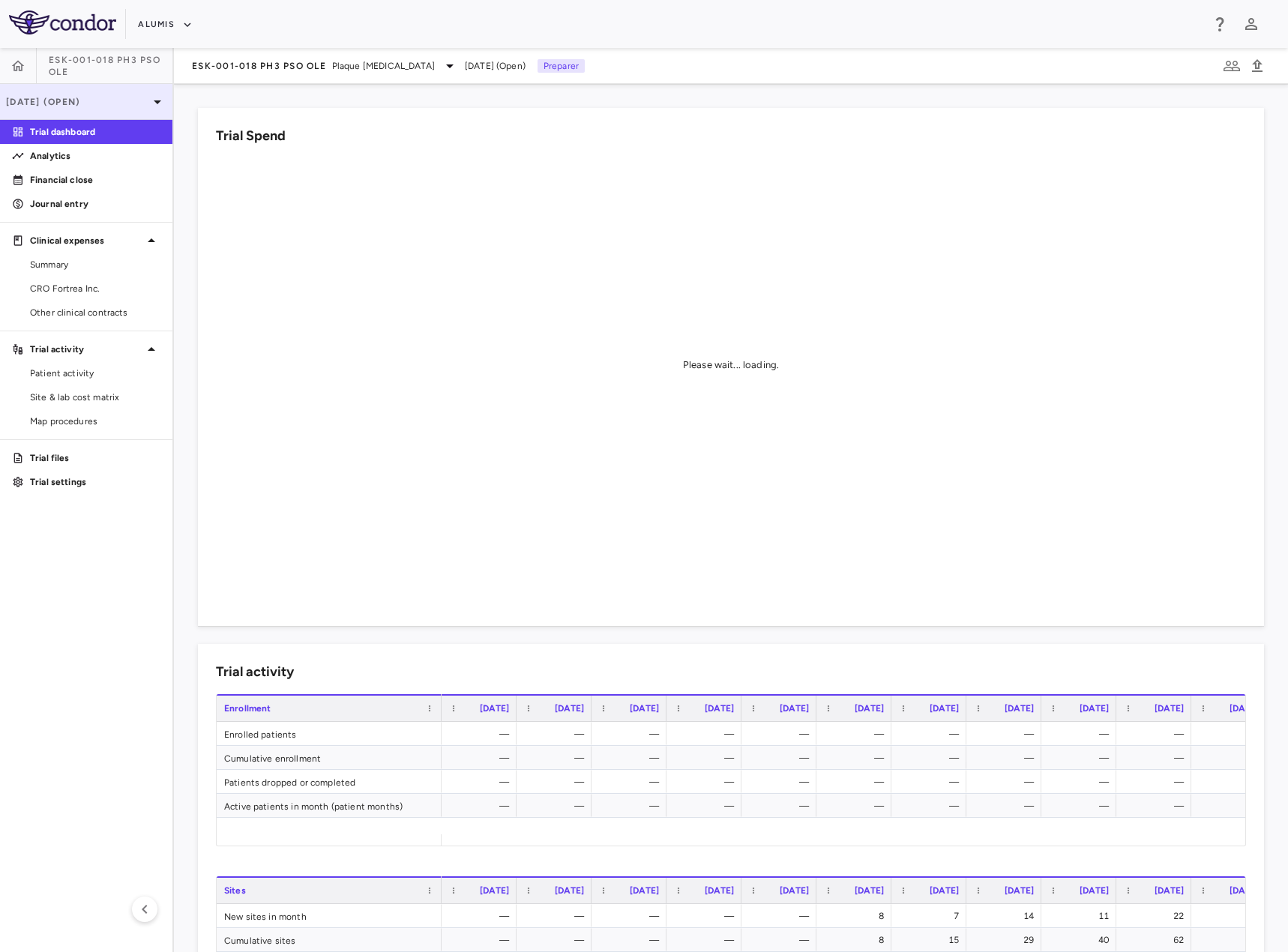
click at [109, 95] on p "Aug 2025 (Open)" at bounding box center [77, 102] width 143 height 14
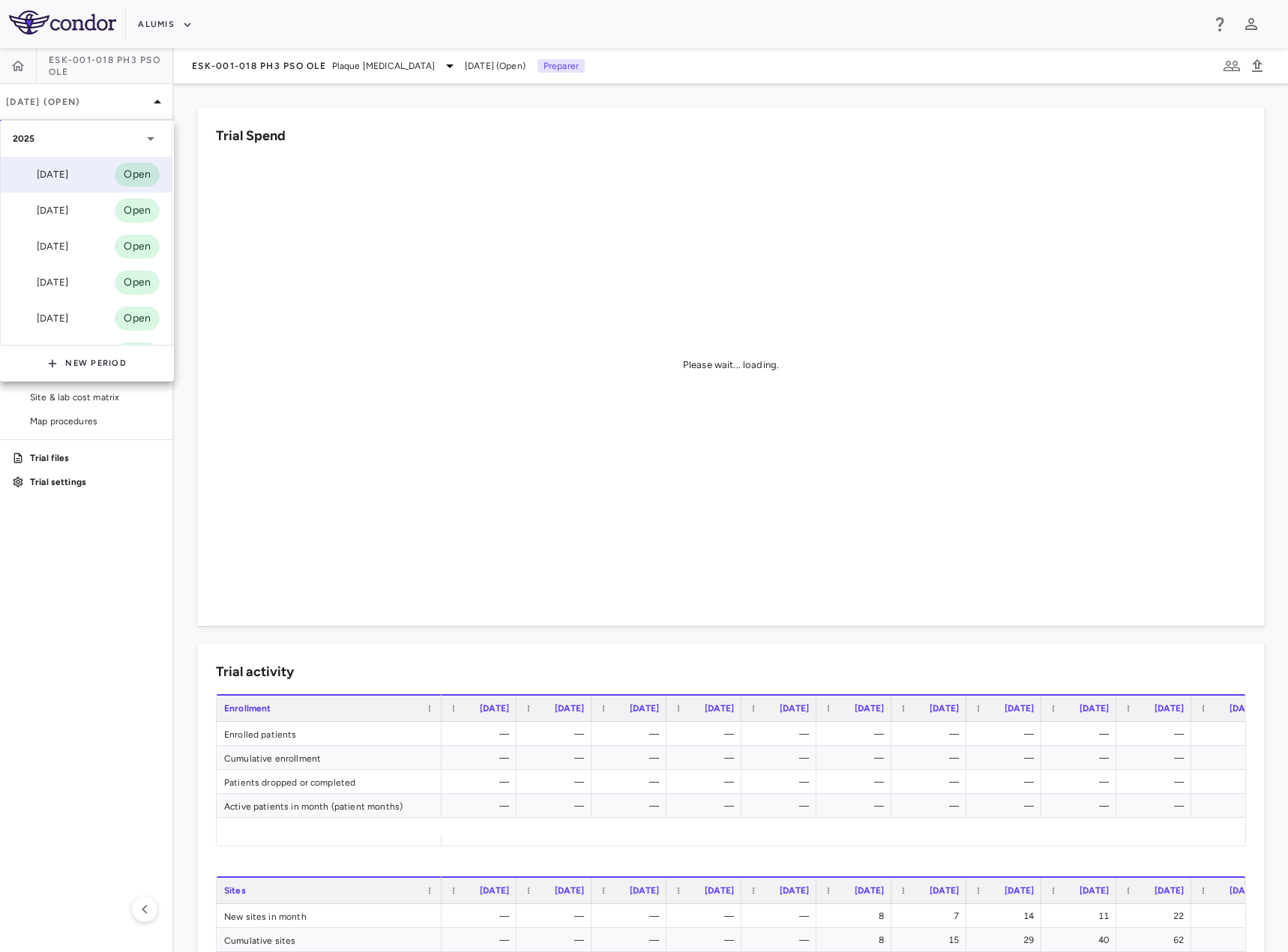
click at [82, 169] on div "Sep 2025 Open" at bounding box center [86, 174] width 171 height 36
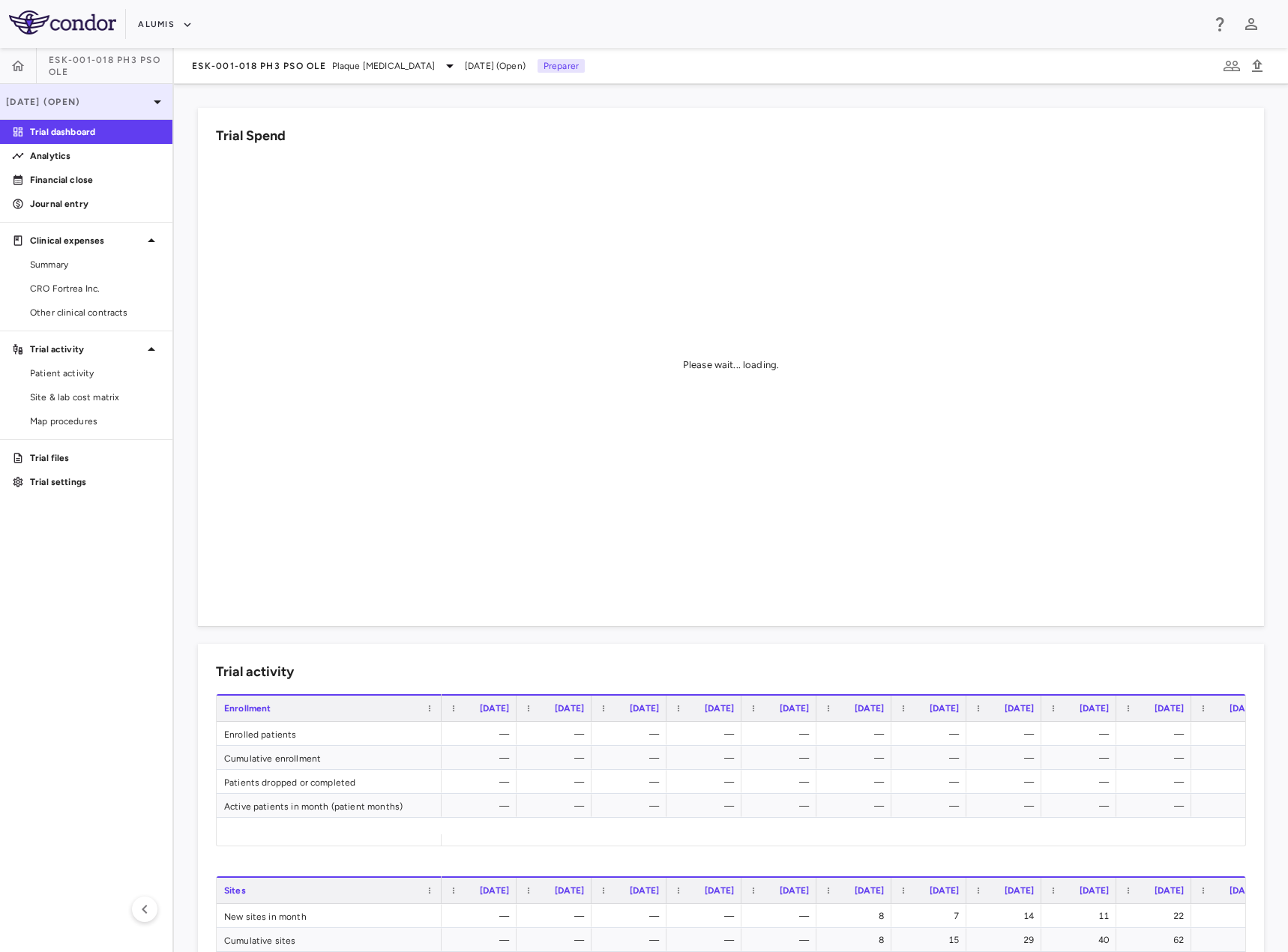
click at [94, 97] on p "Sep 2025 (Open)" at bounding box center [77, 102] width 143 height 14
click at [86, 107] on p "[DATE] (Open)" at bounding box center [77, 102] width 143 height 14
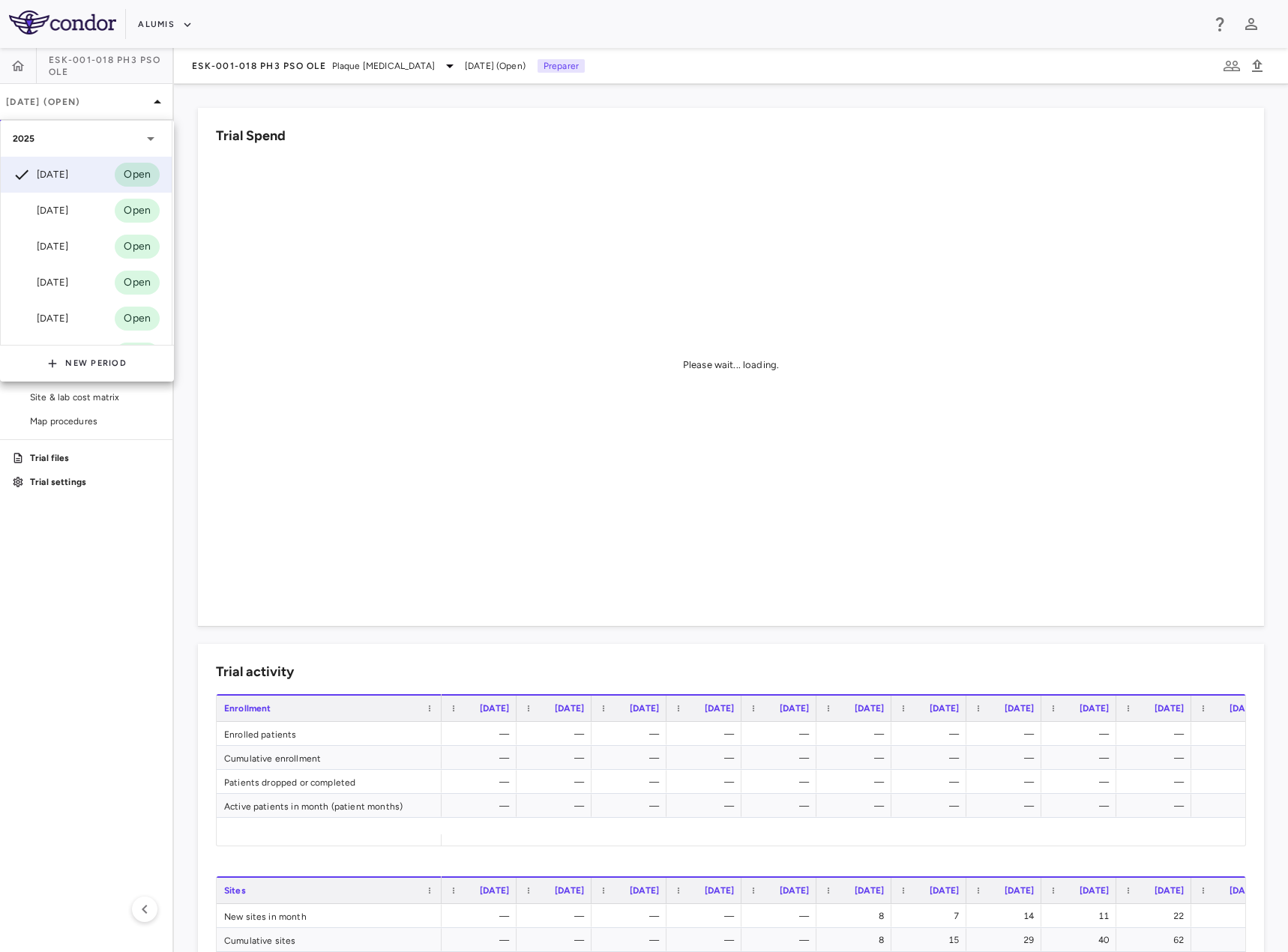
click at [498, 672] on div at bounding box center [644, 476] width 1288 height 952
